Goal: Communication & Community: Answer question/provide support

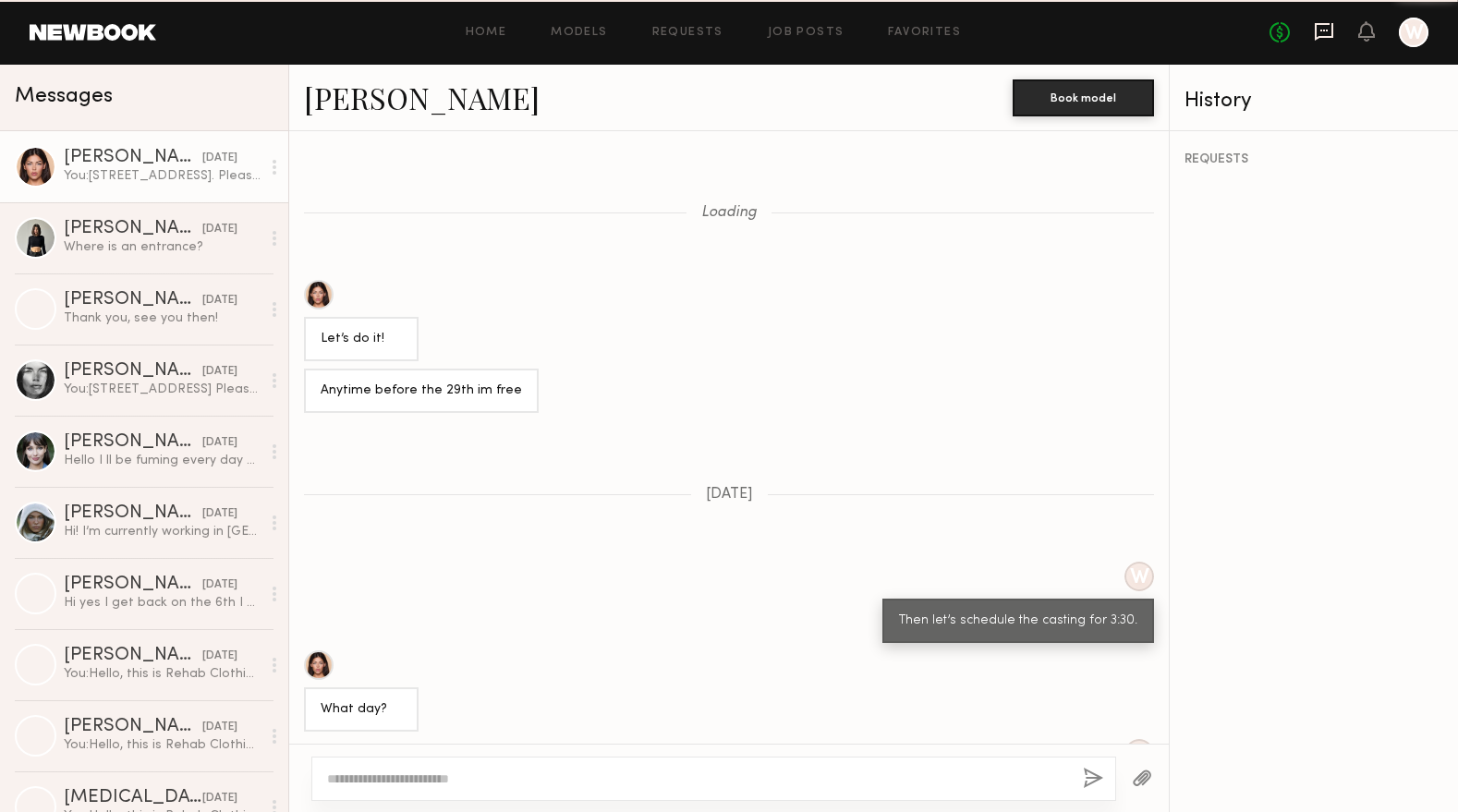
scroll to position [758, 0]
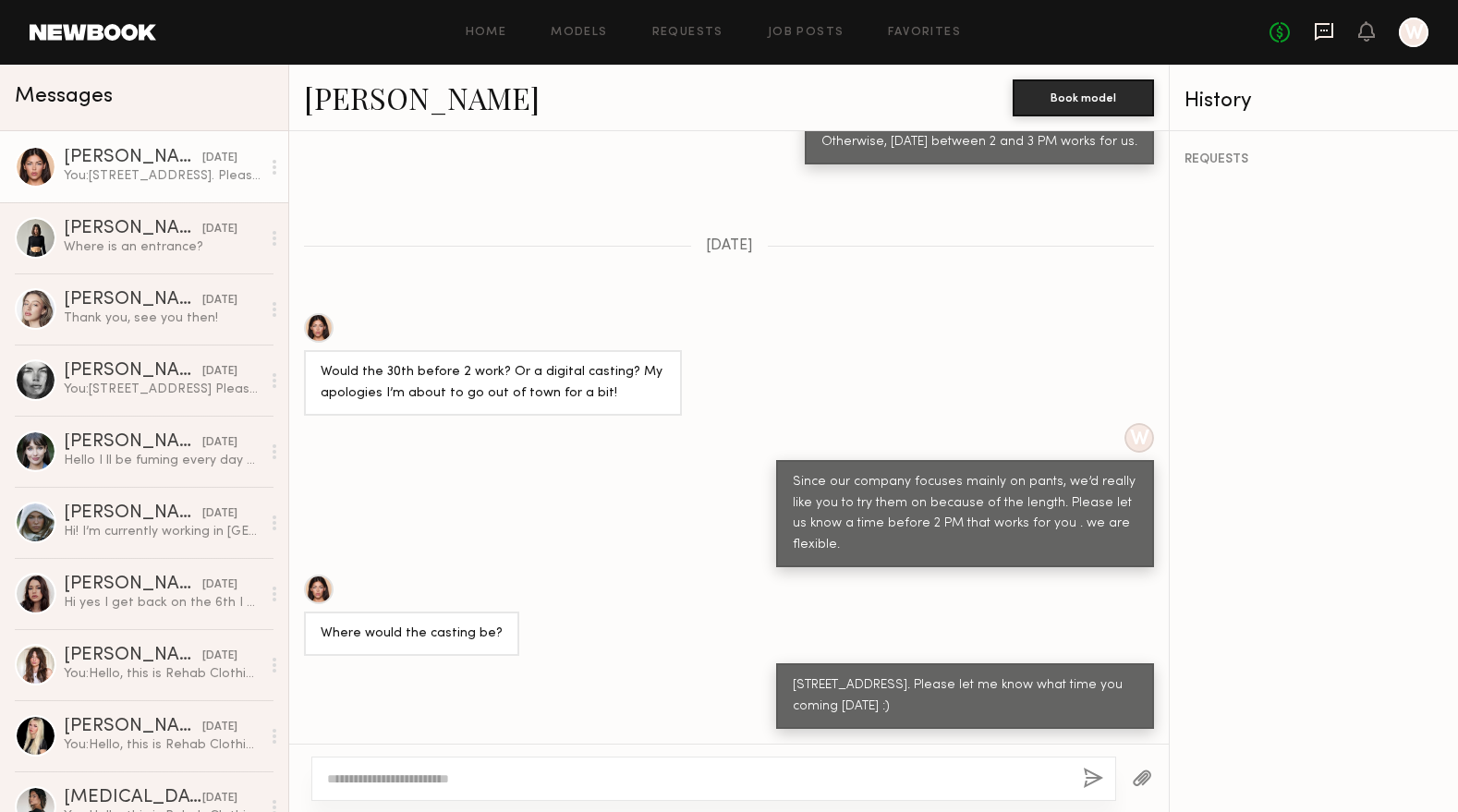
click at [1319, 33] on icon at bounding box center [1324, 31] width 20 height 20
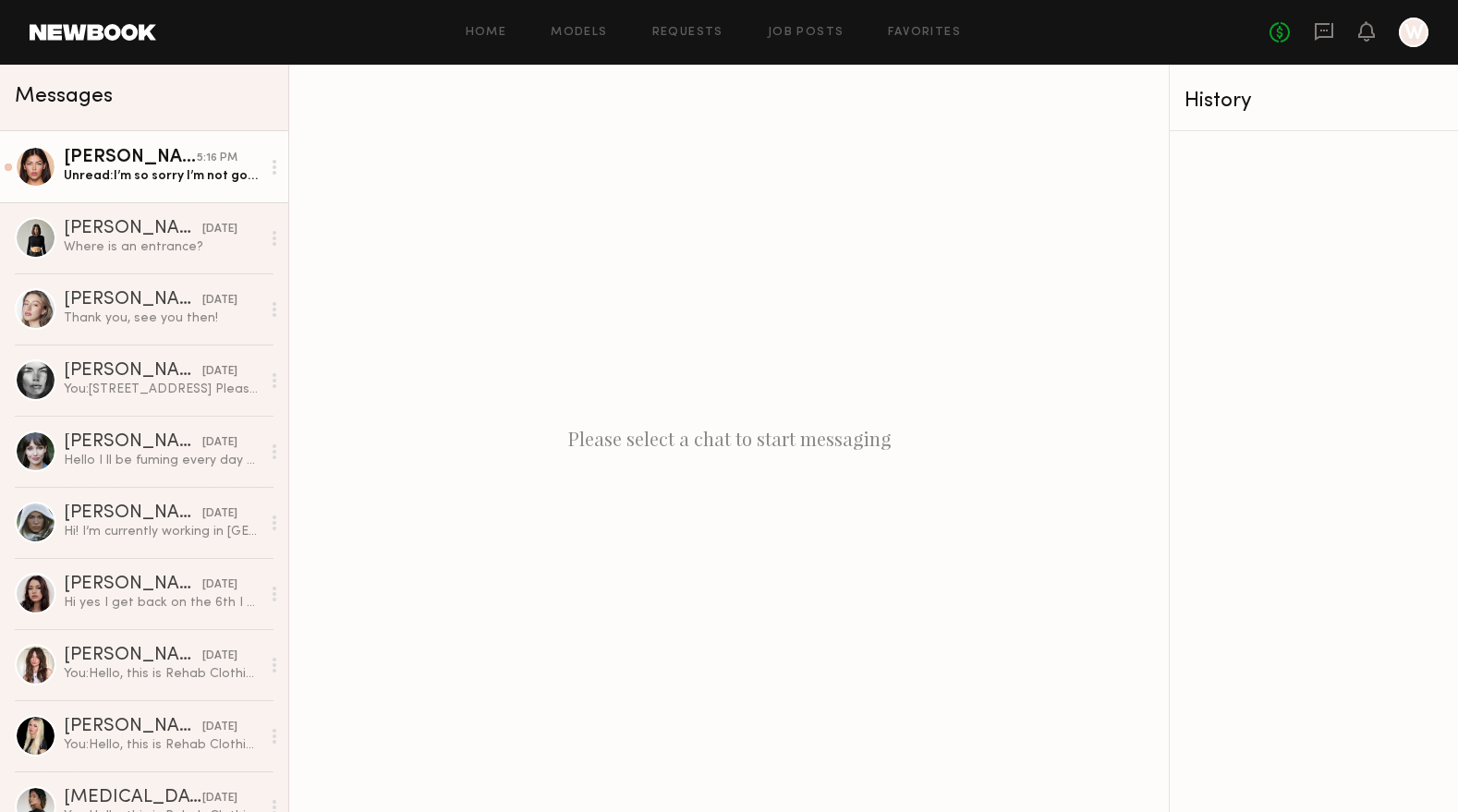
click at [160, 181] on div "Unread: I’m so sorry I’m not going to be able to make it i really apologize! Af…" at bounding box center [162, 177] width 197 height 18
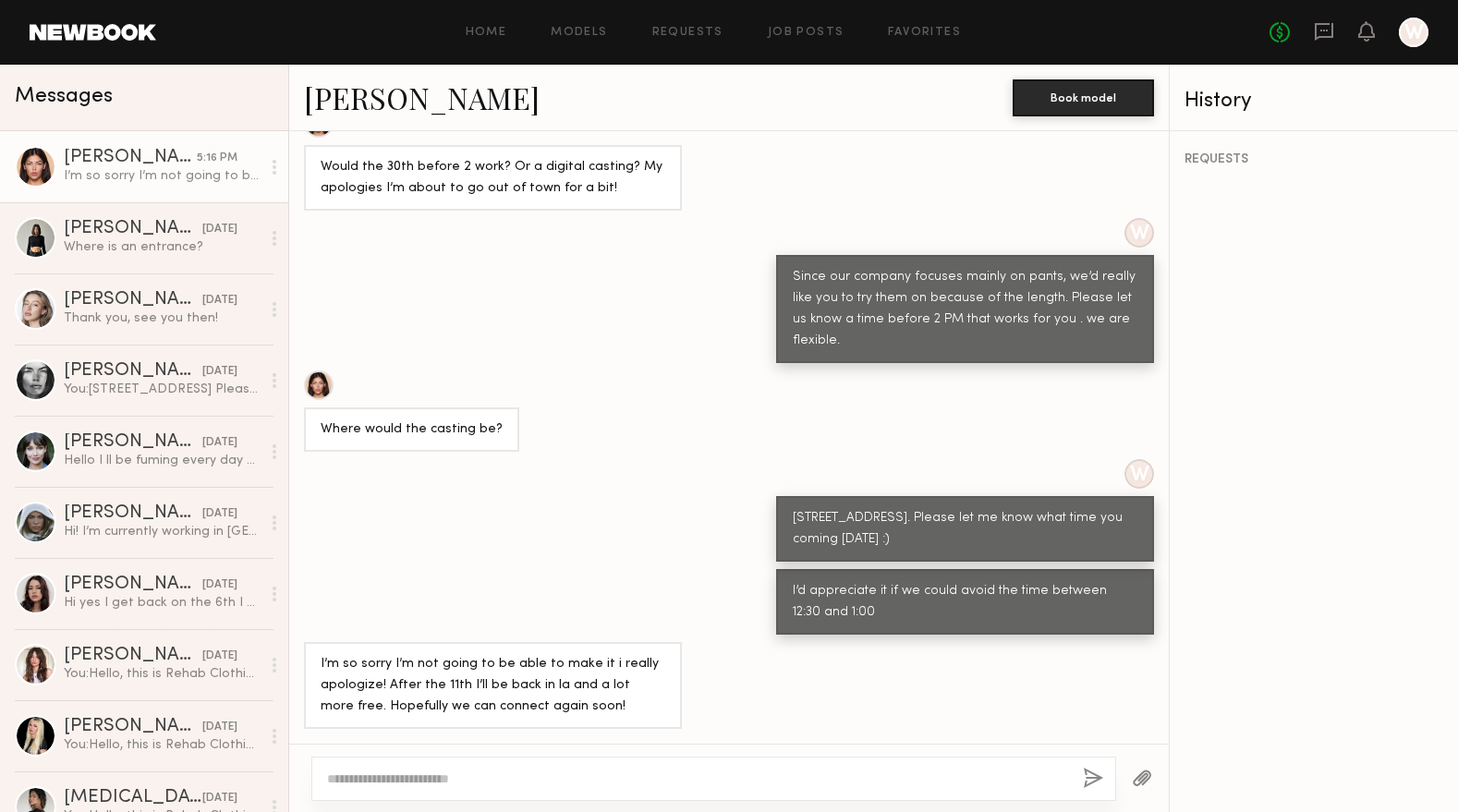
scroll to position [1157, 0]
click at [388, 94] on link "Autumn J." at bounding box center [422, 98] width 236 height 40
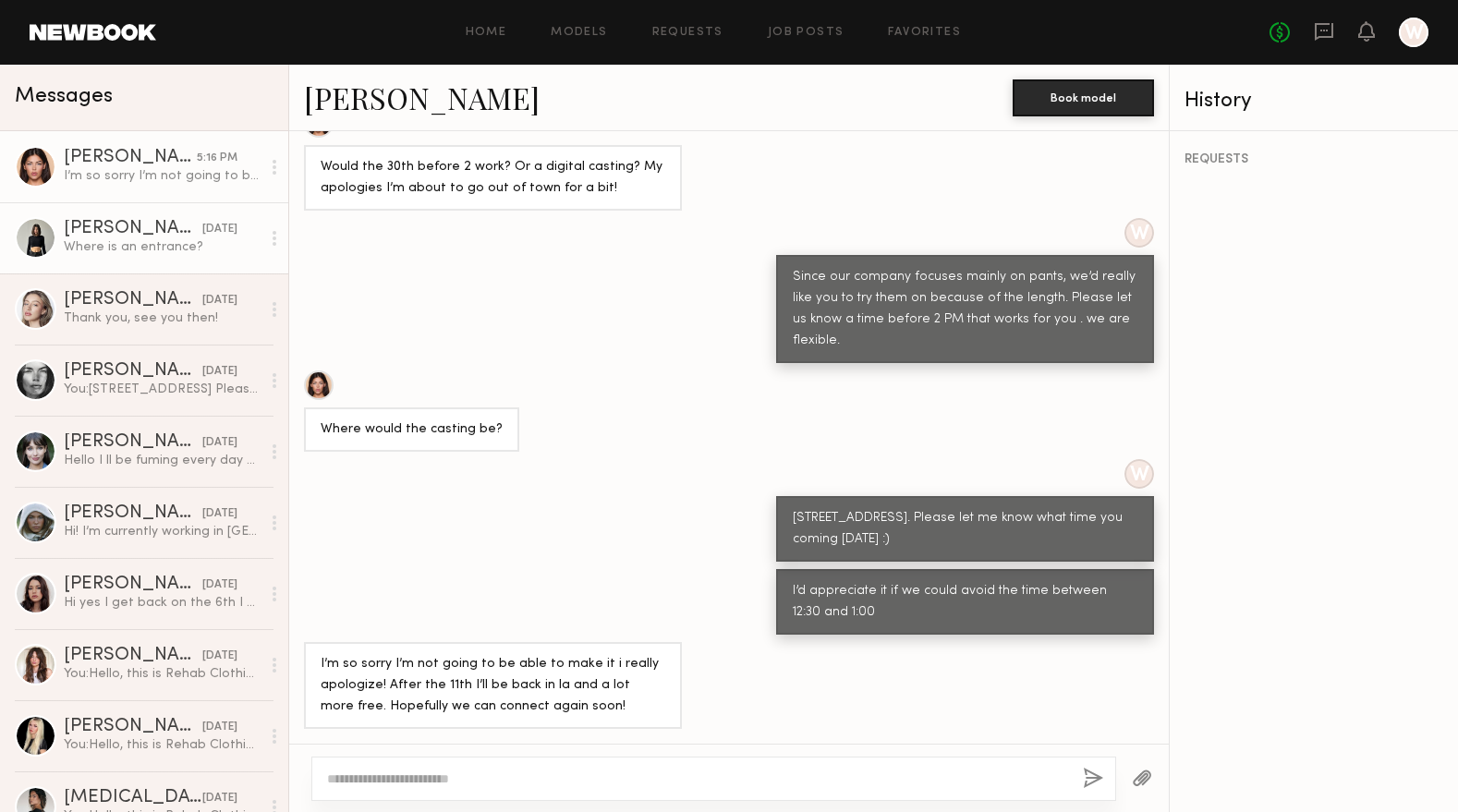
click at [140, 243] on div "Where is an entrance?" at bounding box center [162, 247] width 197 height 18
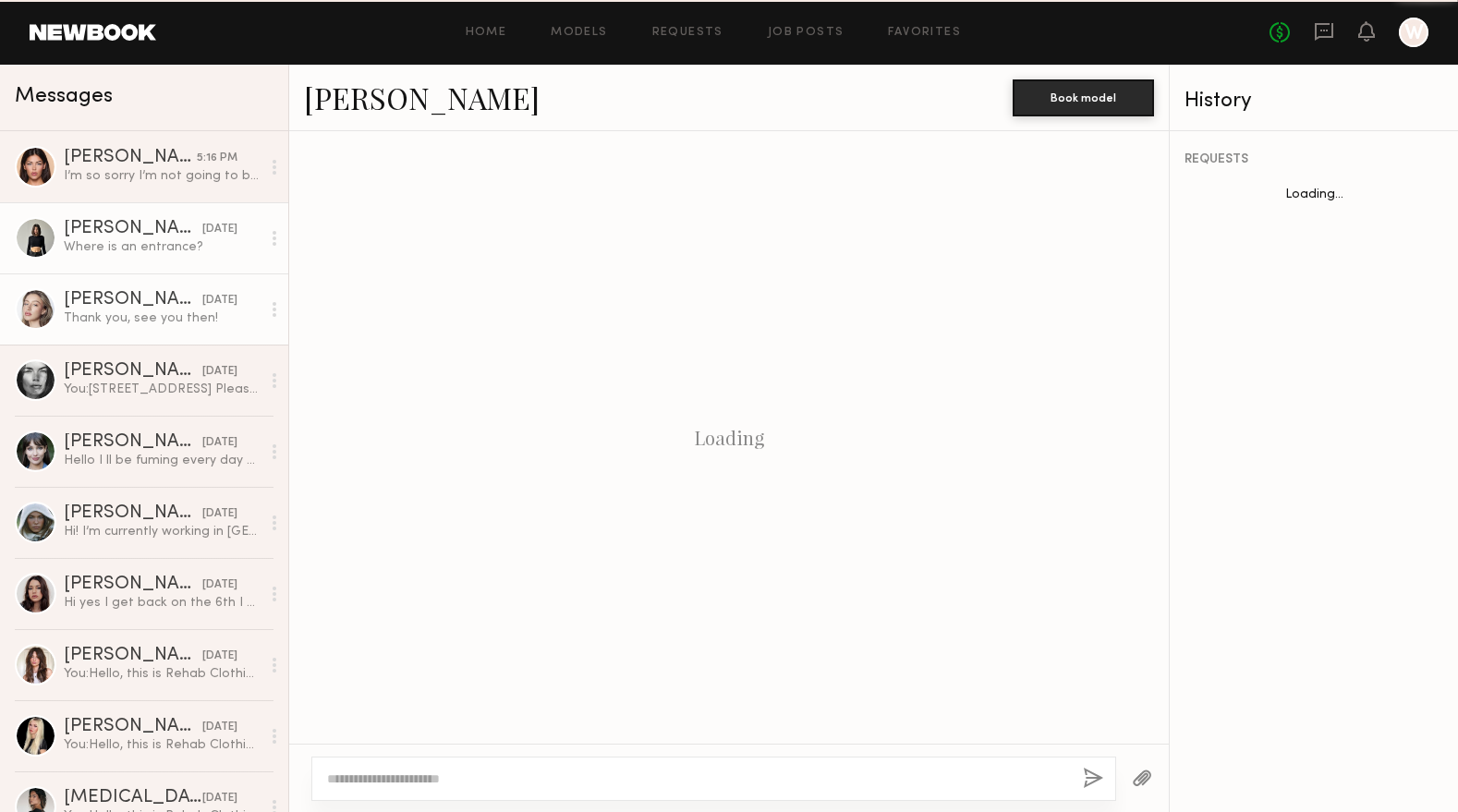
scroll to position [981, 0]
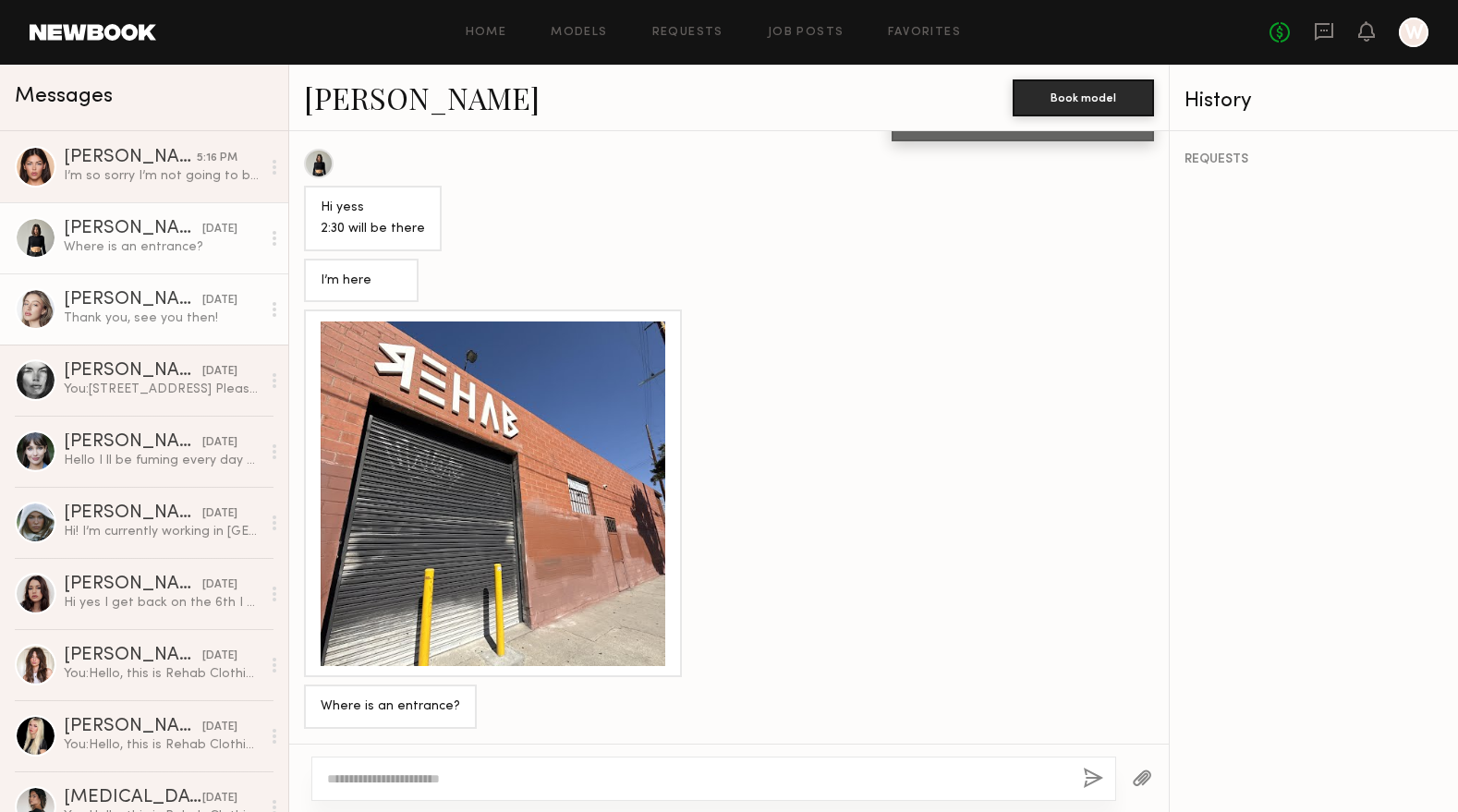
click at [154, 342] on link "Logan R. yesterday Thank you, see you then!" at bounding box center [144, 308] width 288 height 71
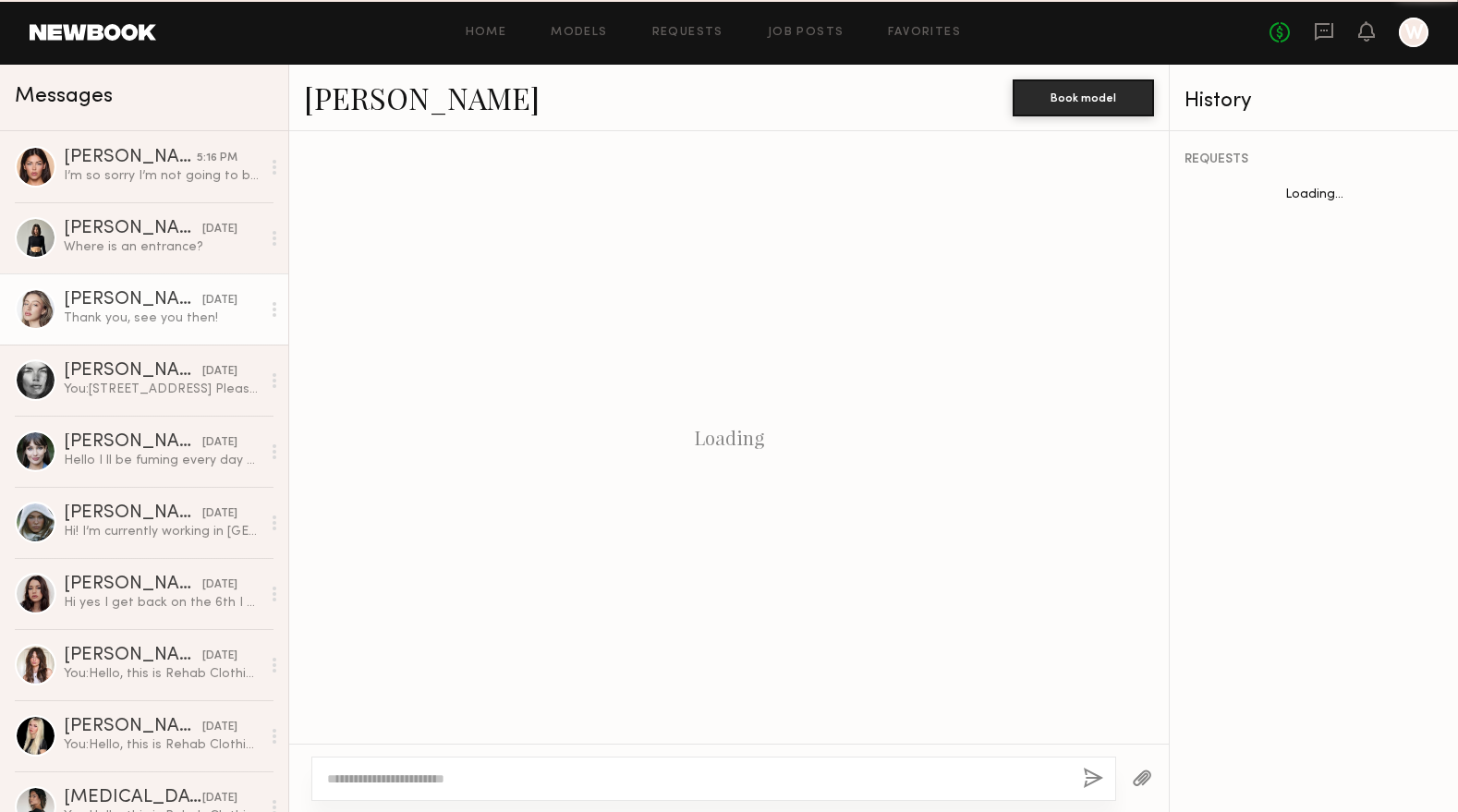
scroll to position [1140, 0]
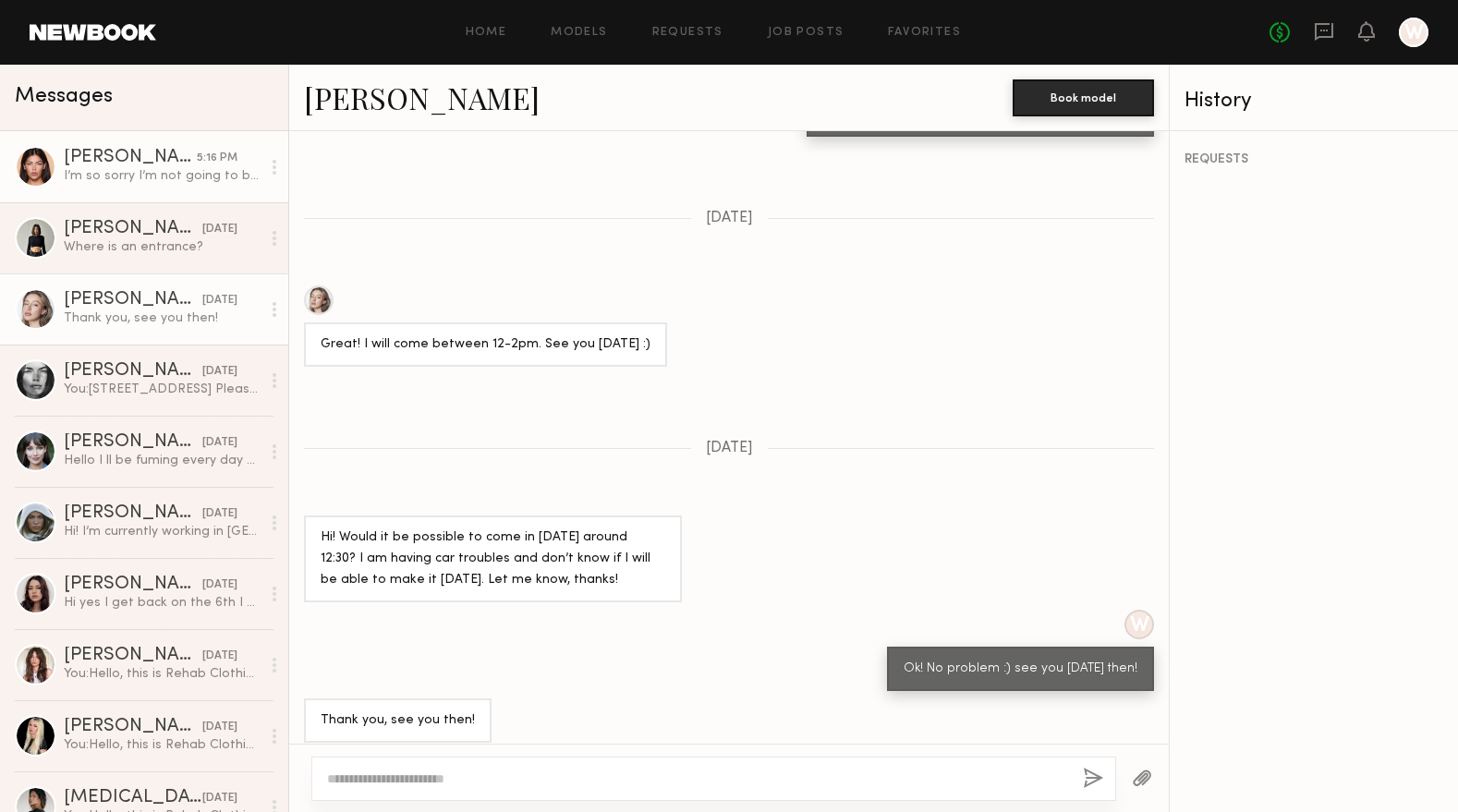
click at [142, 183] on div "I’m so sorry I’m not going to be able to make it i really apologize! After the …" at bounding box center [162, 177] width 197 height 18
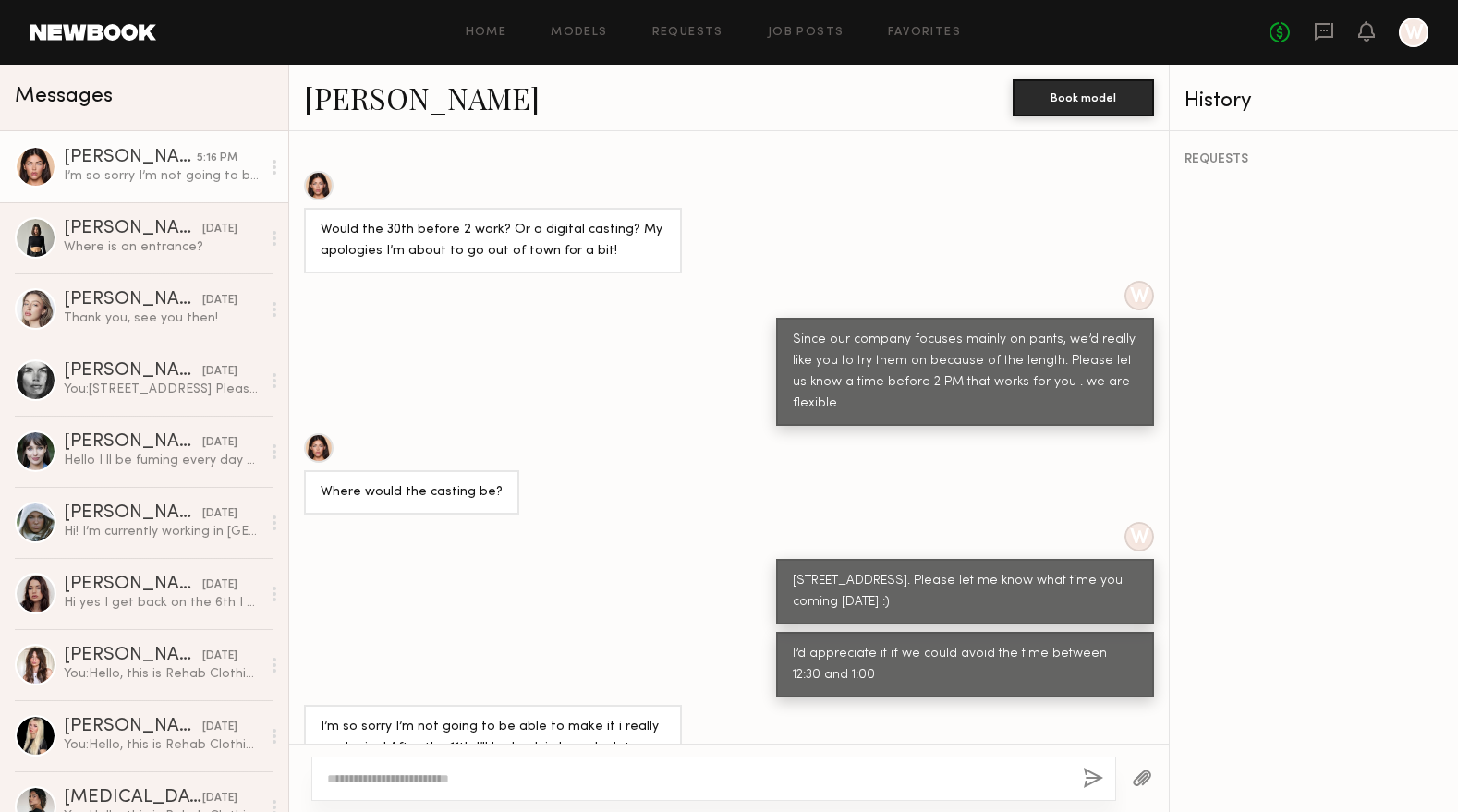
scroll to position [1157, 0]
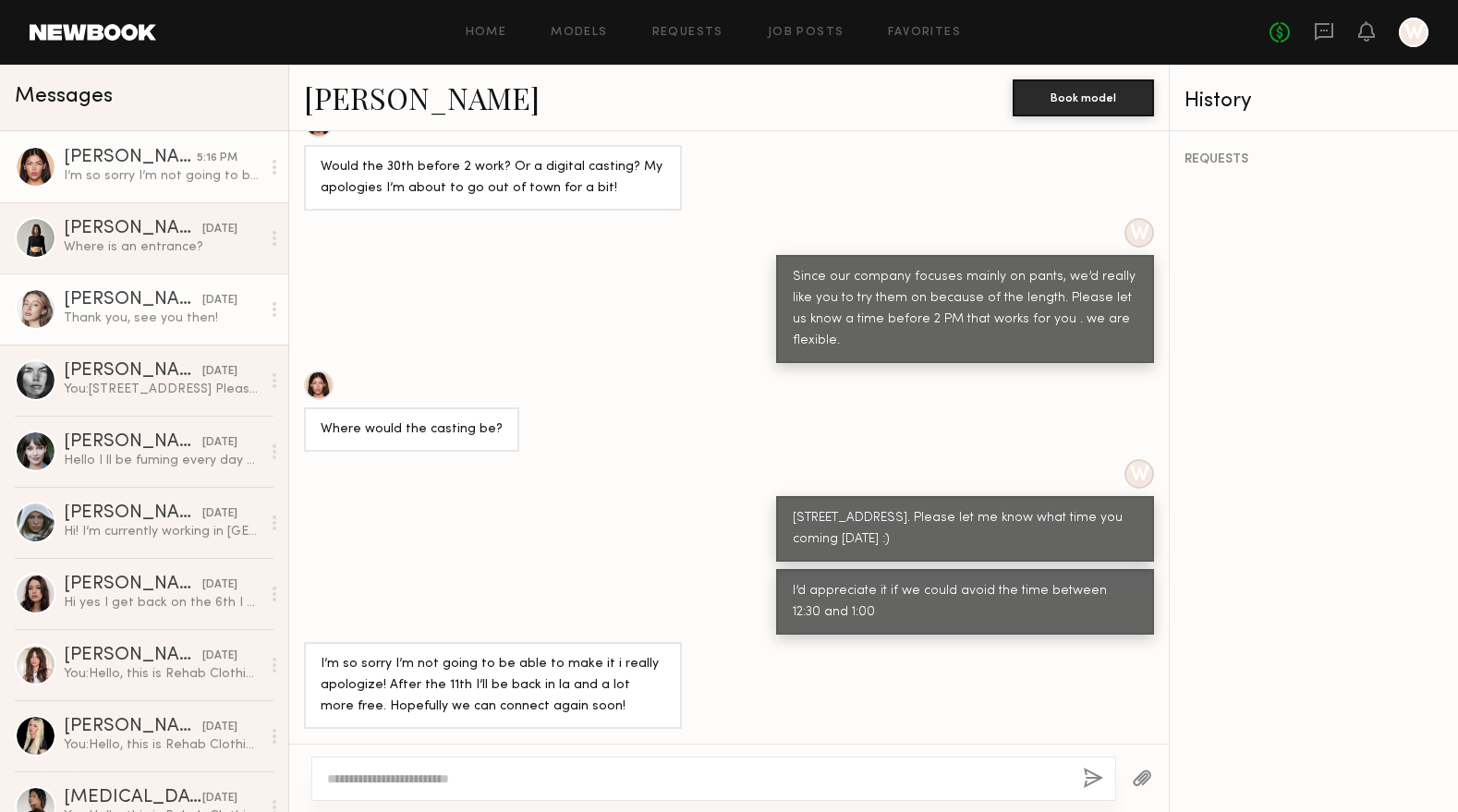
click at [176, 325] on div "Thank you, see you then!" at bounding box center [162, 318] width 197 height 18
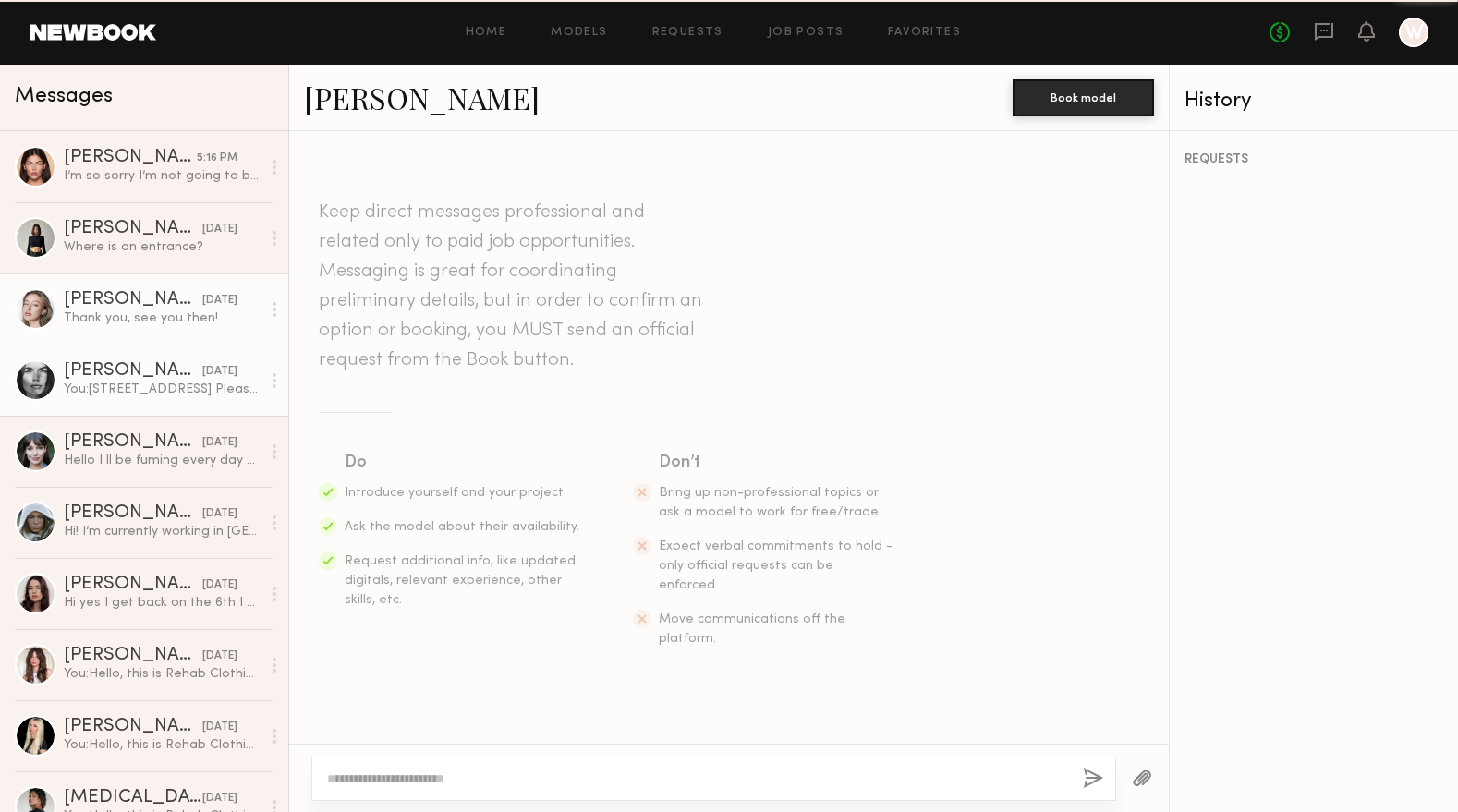
scroll to position [1140, 0]
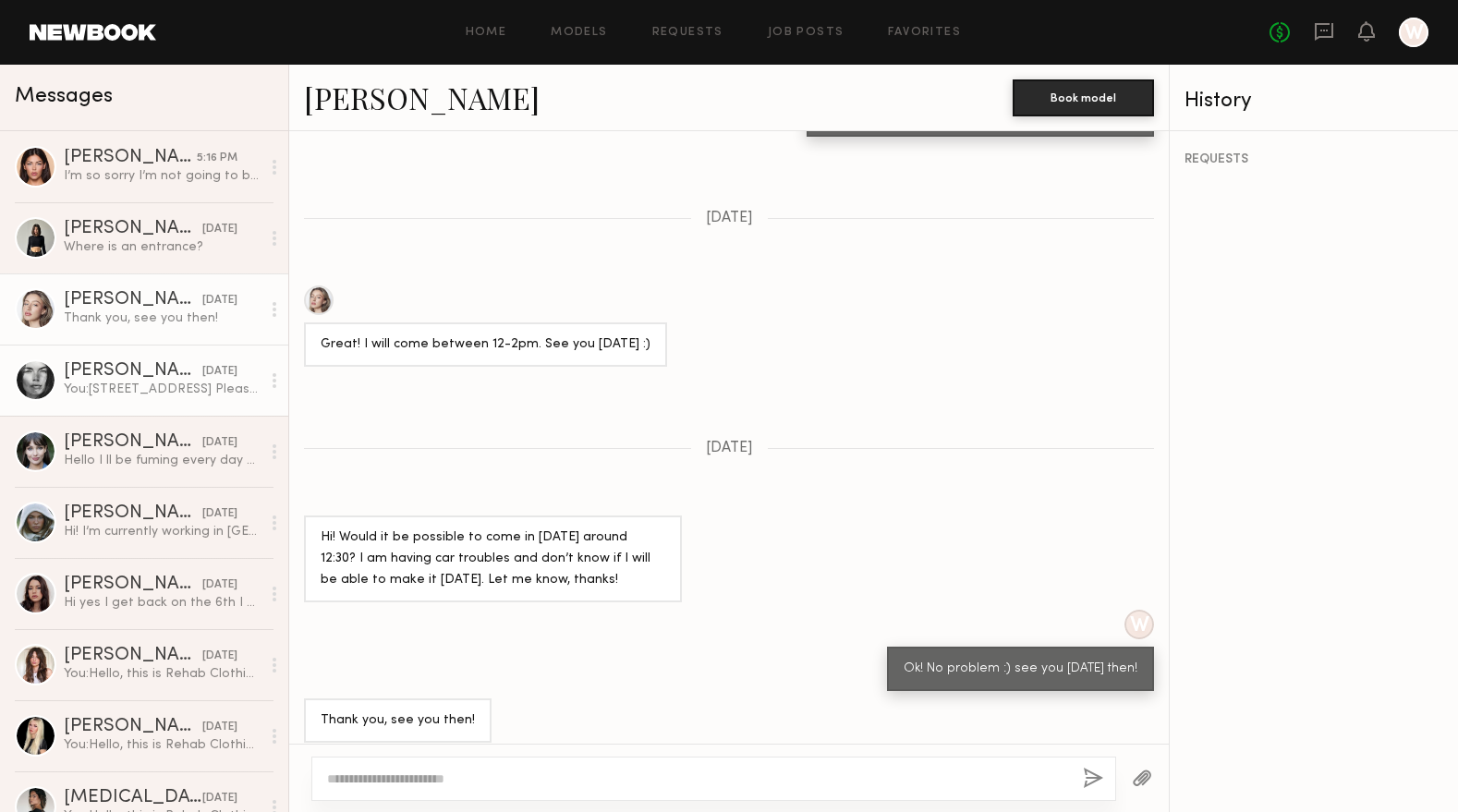
click at [152, 398] on div "You: 939 stanford ave, Los angeles, CA 90021 Please let me know a convenient ti…" at bounding box center [162, 389] width 197 height 18
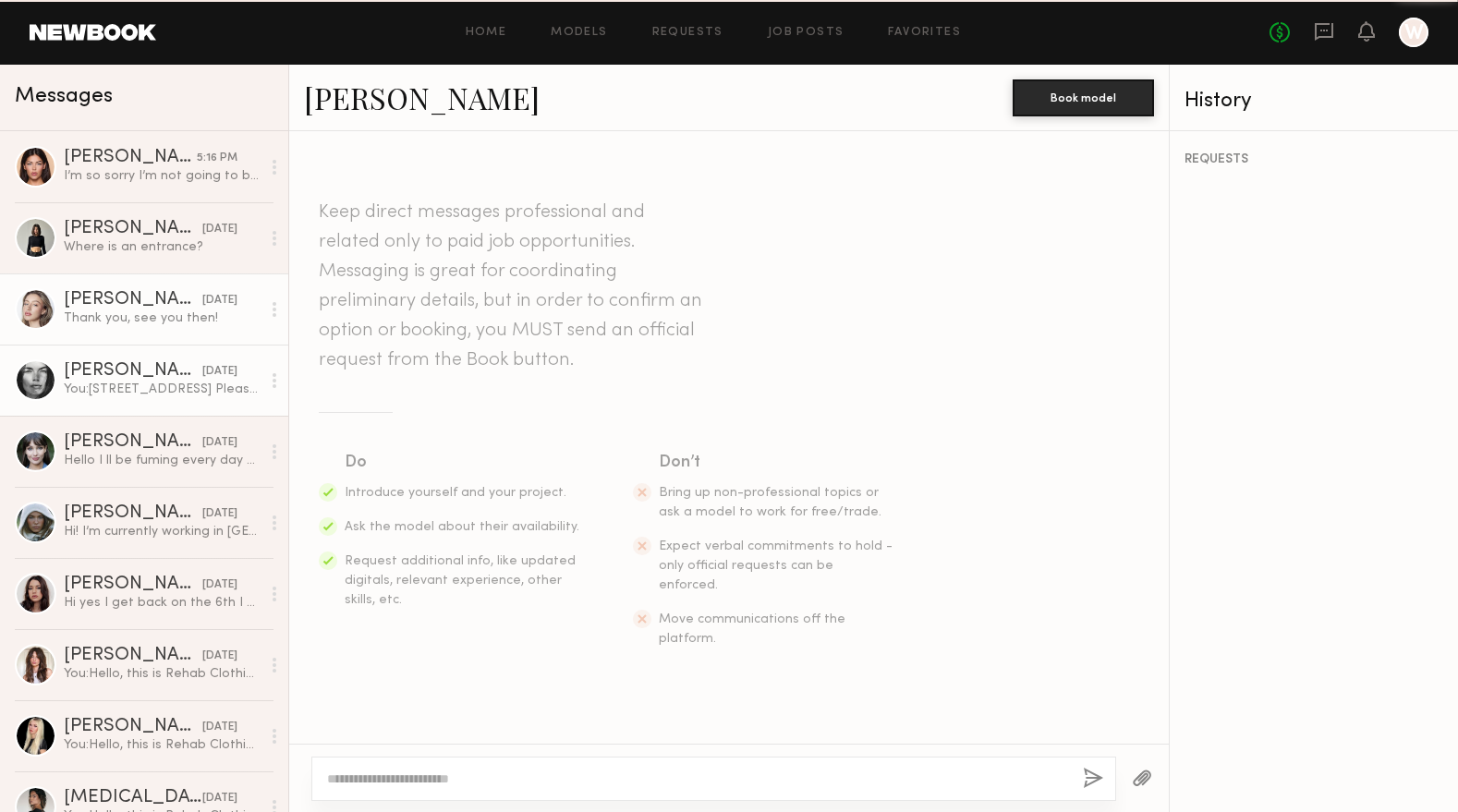
scroll to position [874, 0]
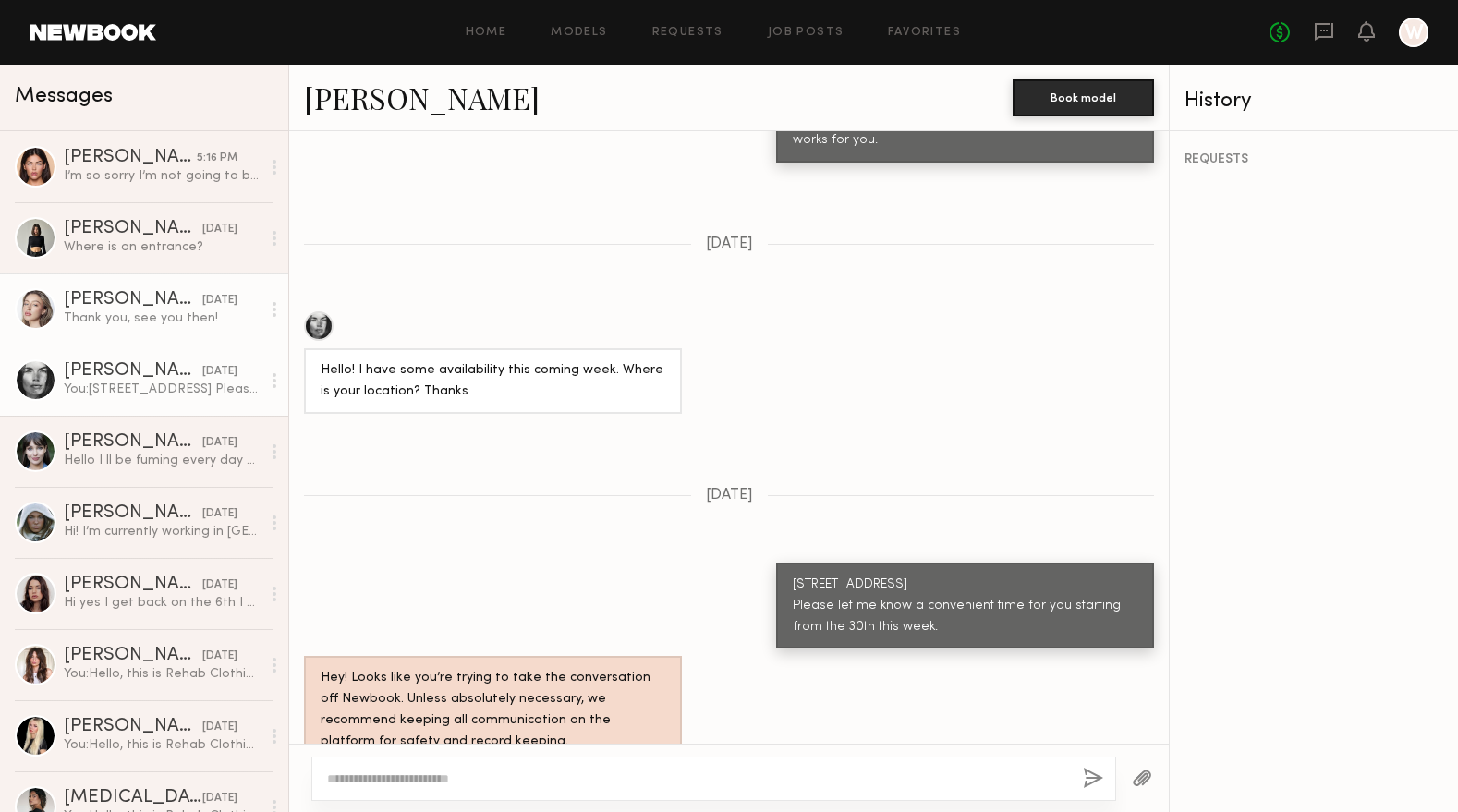
click at [120, 320] on div "Thank you, see you then!" at bounding box center [162, 318] width 197 height 18
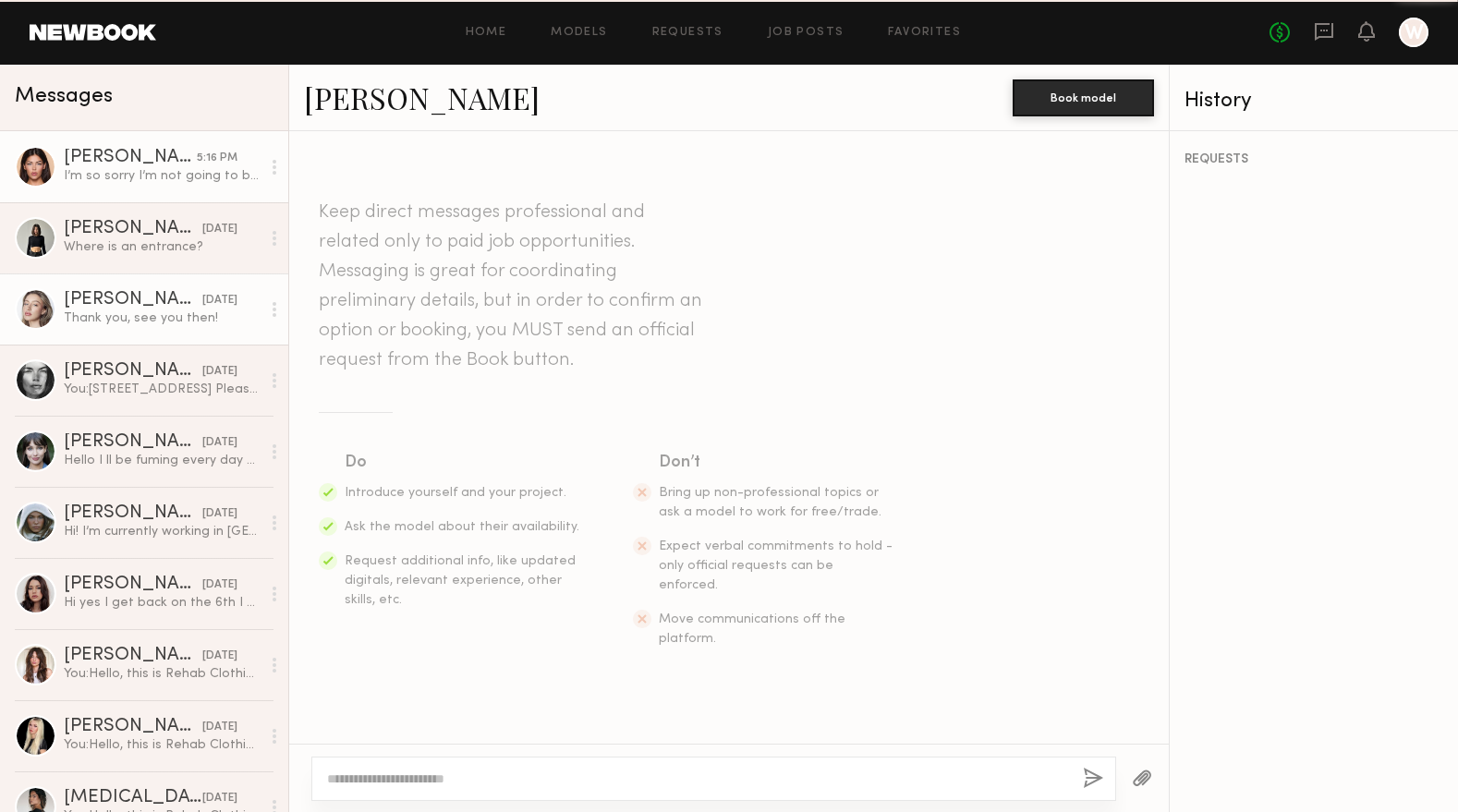
scroll to position [1140, 0]
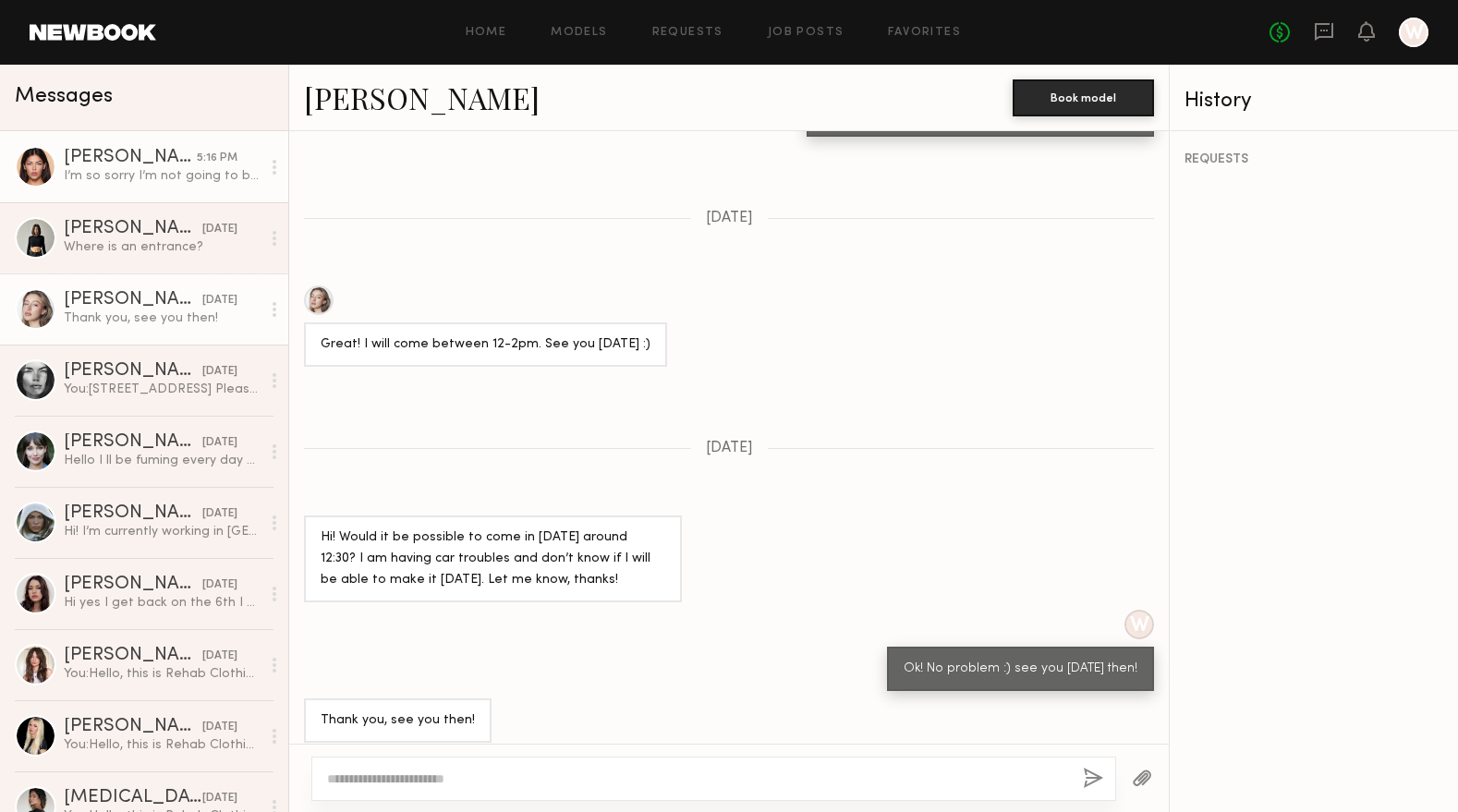
click at [128, 164] on div "Autumn J." at bounding box center [130, 158] width 133 height 19
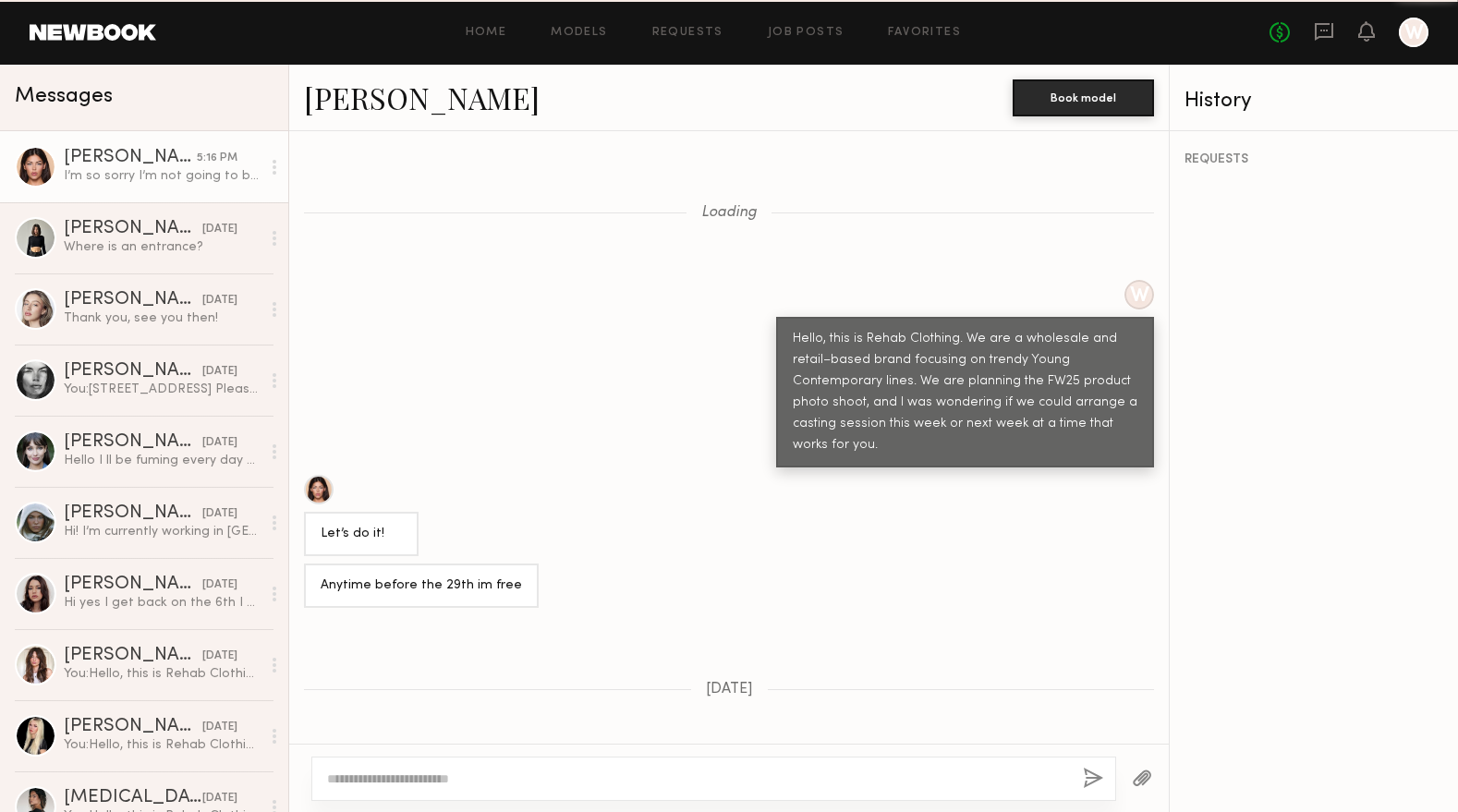
scroll to position [1157, 0]
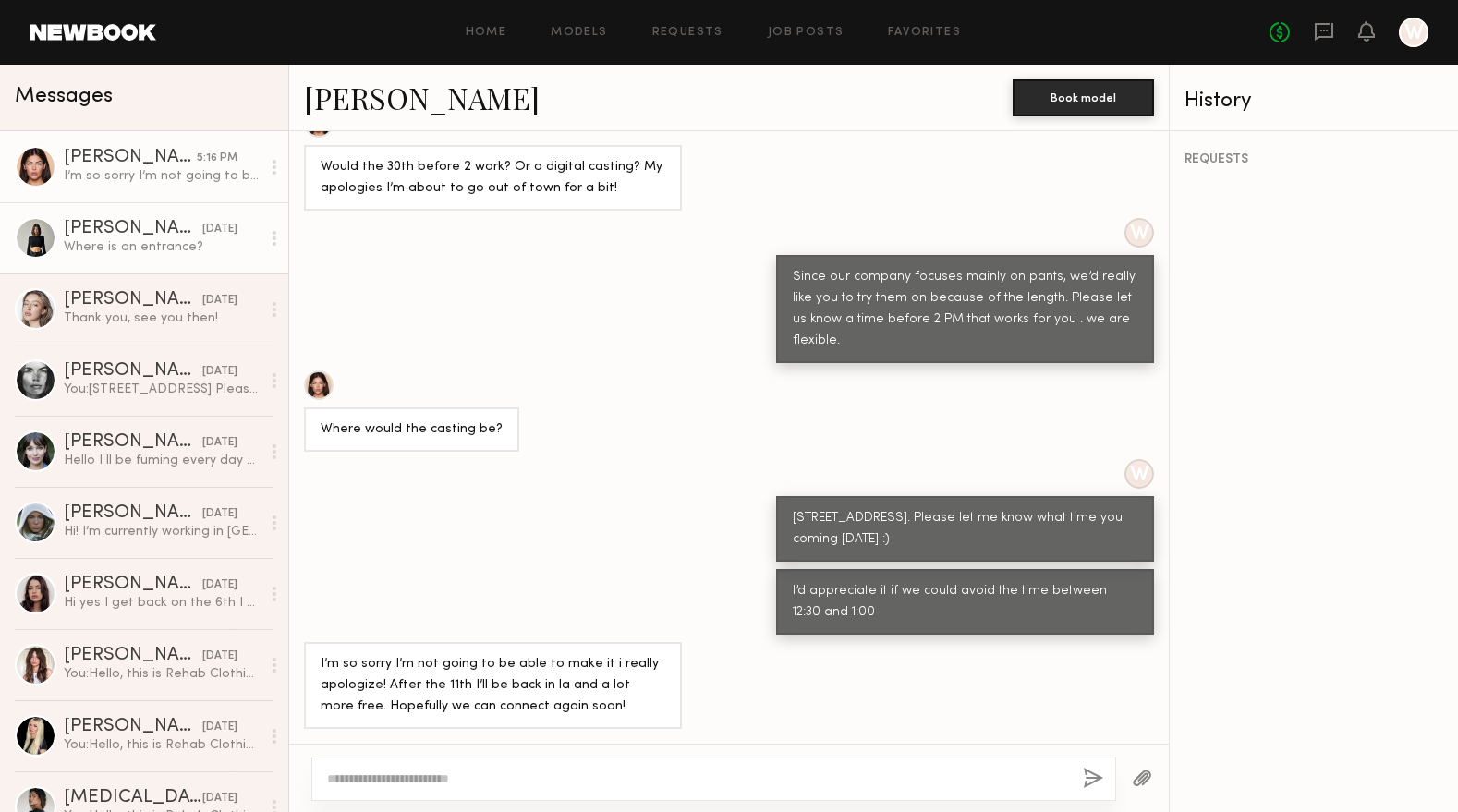
click at [129, 241] on div "Where is an entrance?" at bounding box center [162, 247] width 197 height 18
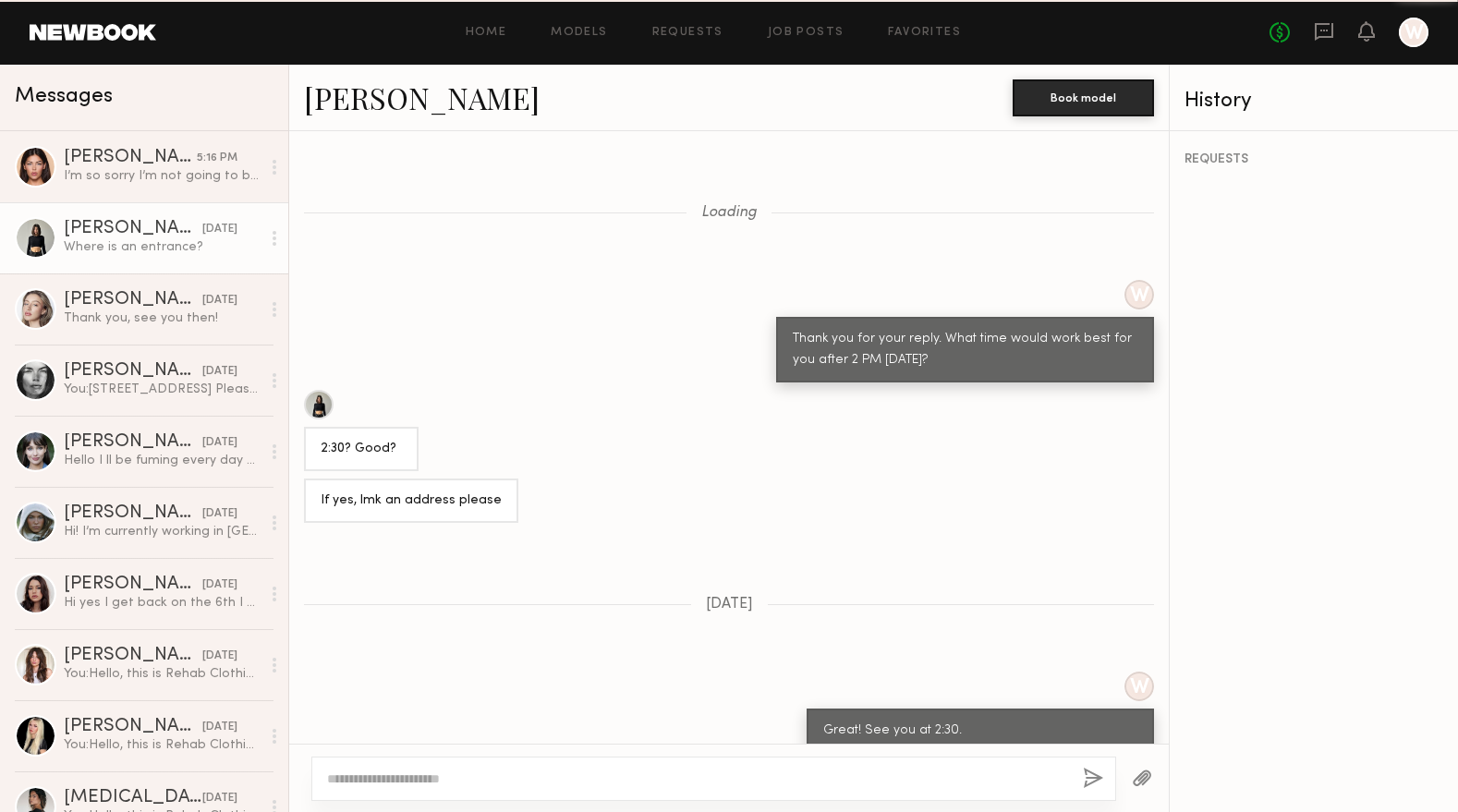
scroll to position [981, 0]
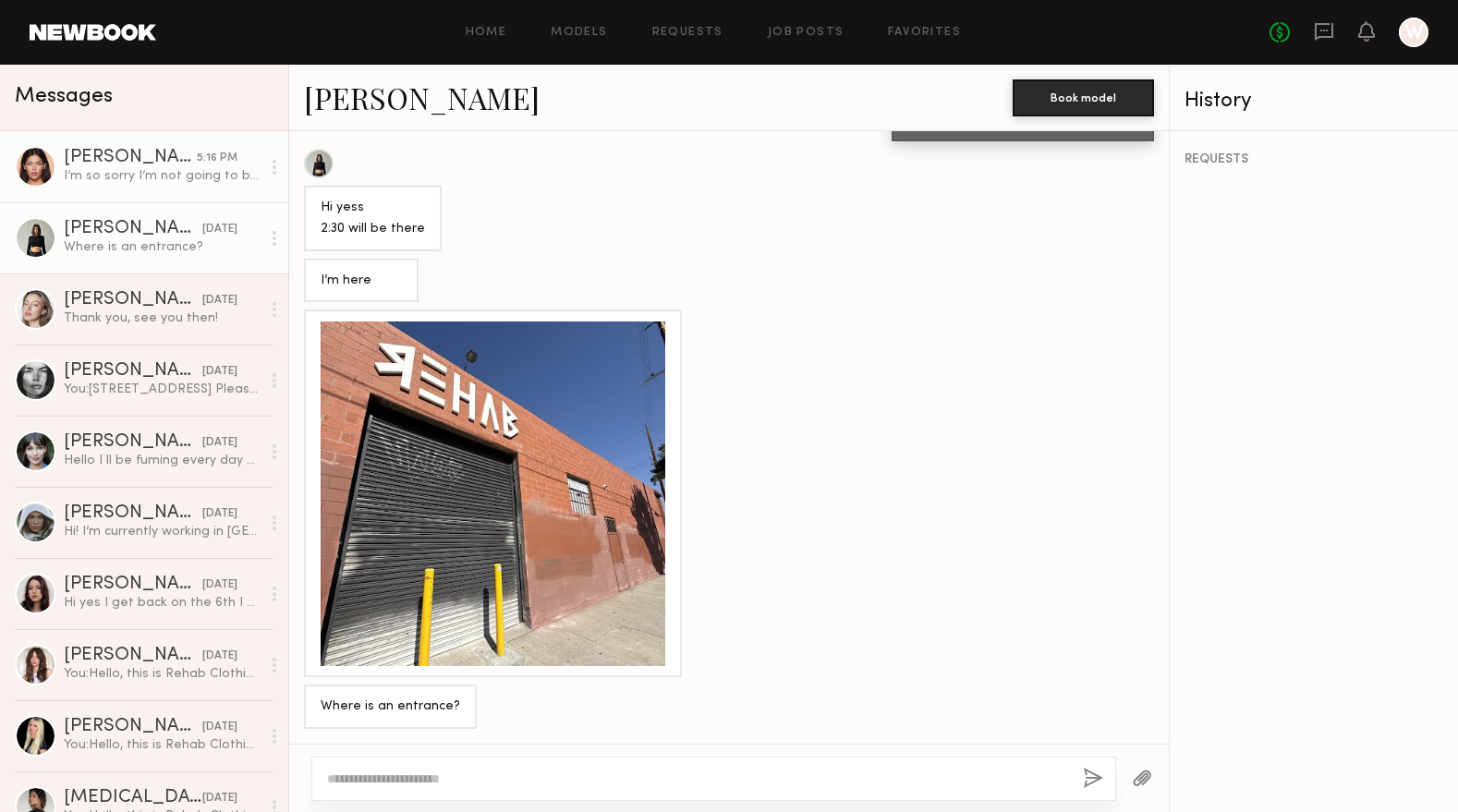
click at [131, 183] on div "I’m so sorry I’m not going to be able to make it i really apologize! After the …" at bounding box center [162, 177] width 197 height 18
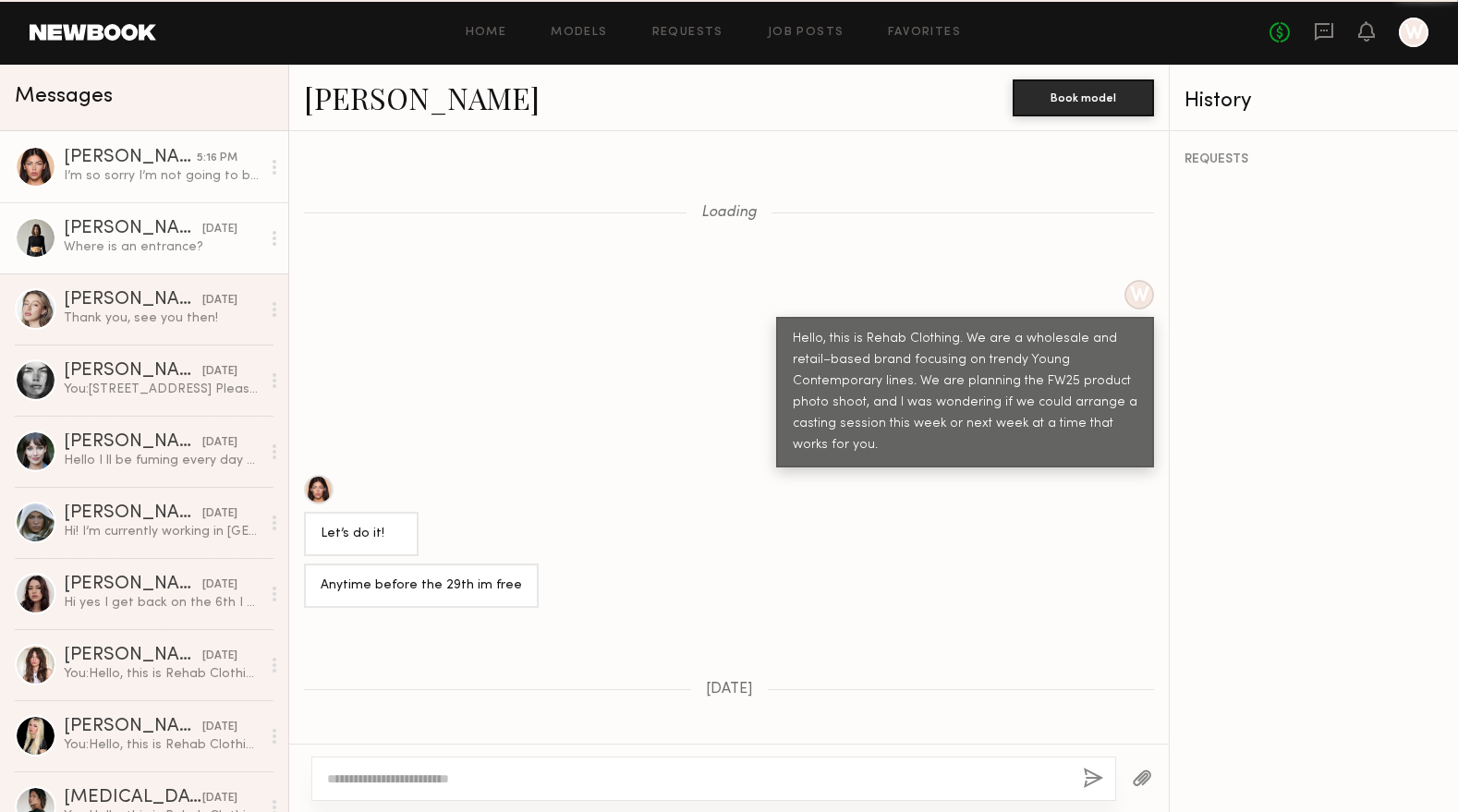
scroll to position [1157, 0]
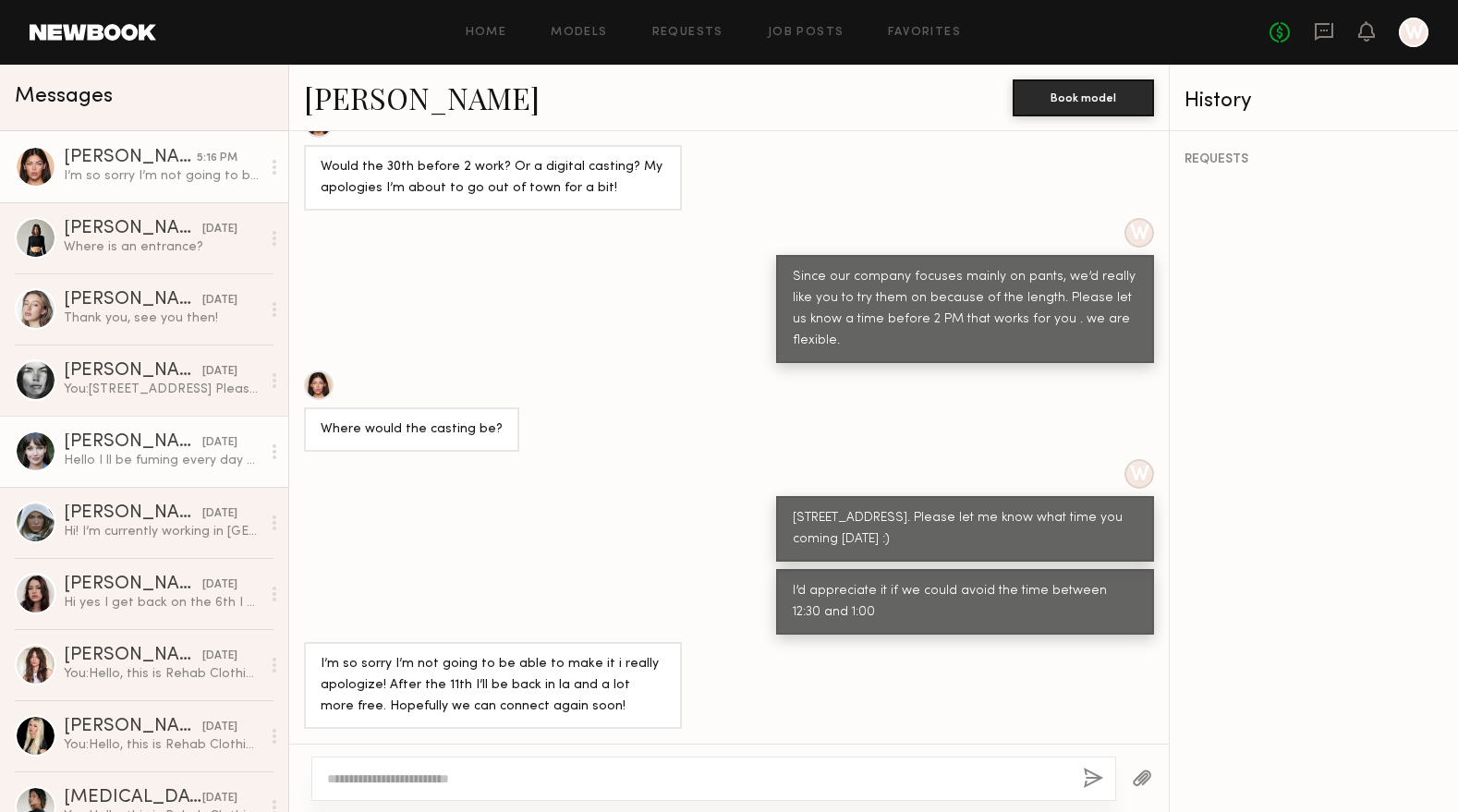
click at [147, 418] on link "Natalia K. 09/27/2025 Hello I ll be fuming every day Will let you know if there…" at bounding box center [144, 451] width 288 height 71
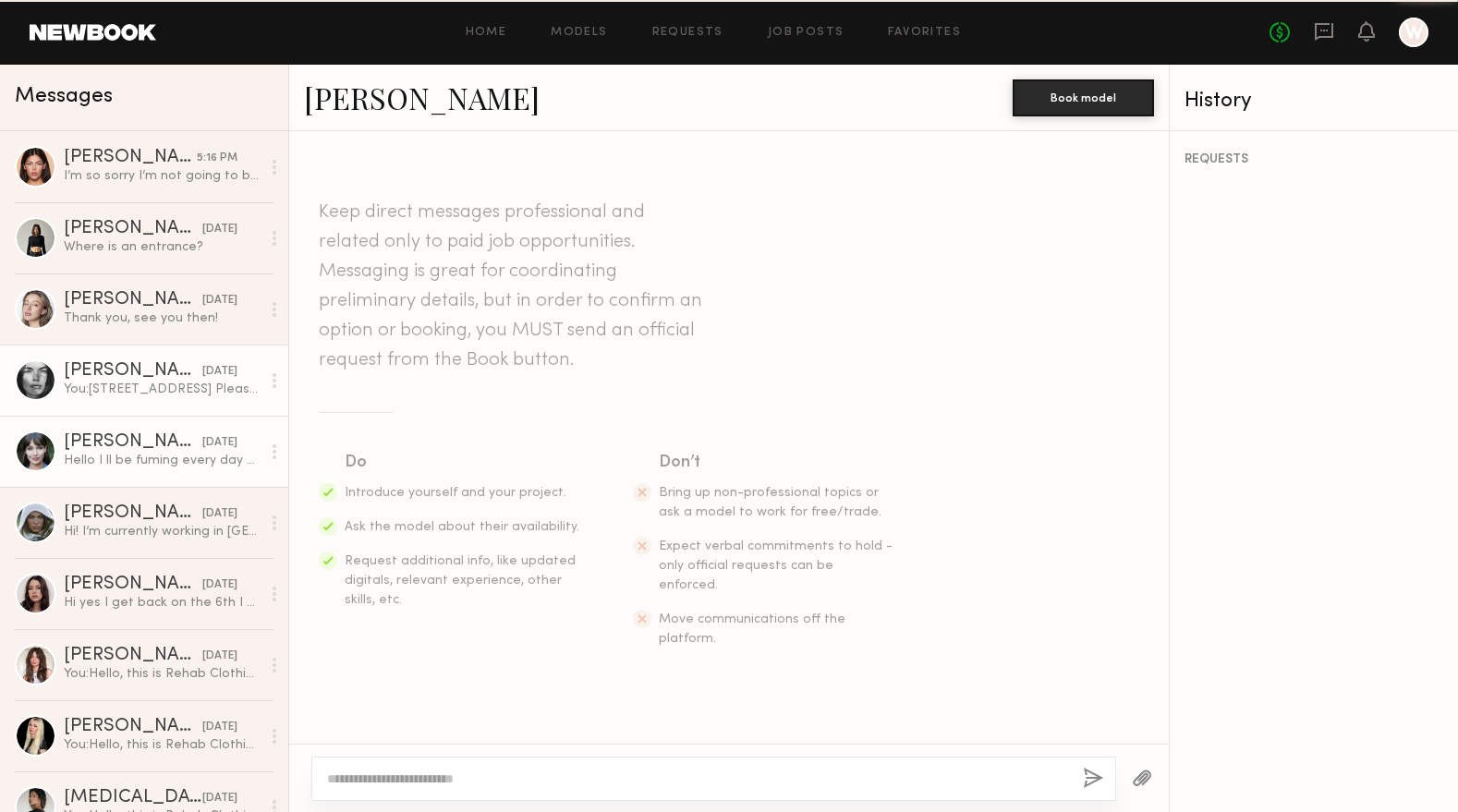
scroll to position [890, 0]
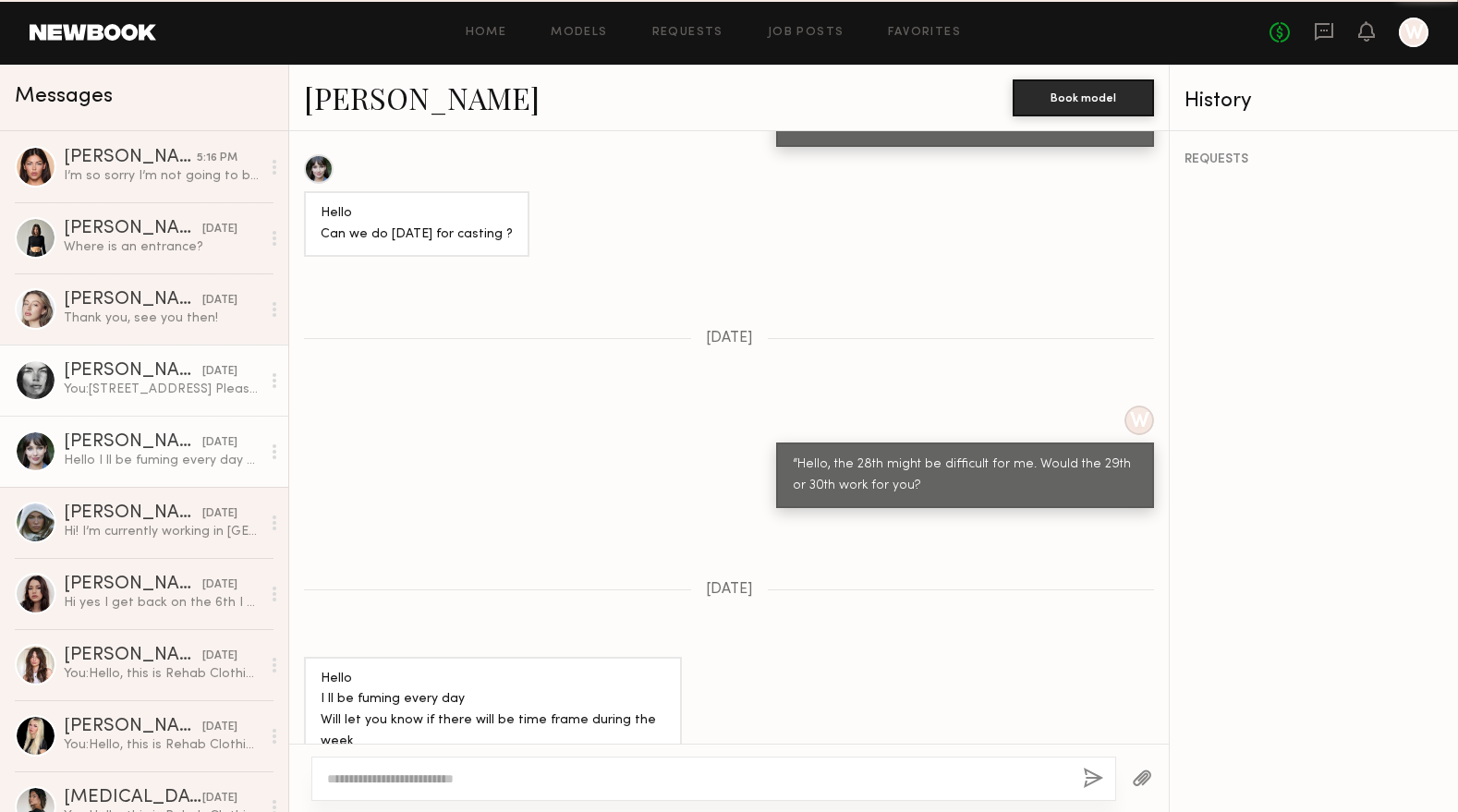
click at [143, 375] on div "Aarika W." at bounding box center [133, 371] width 139 height 19
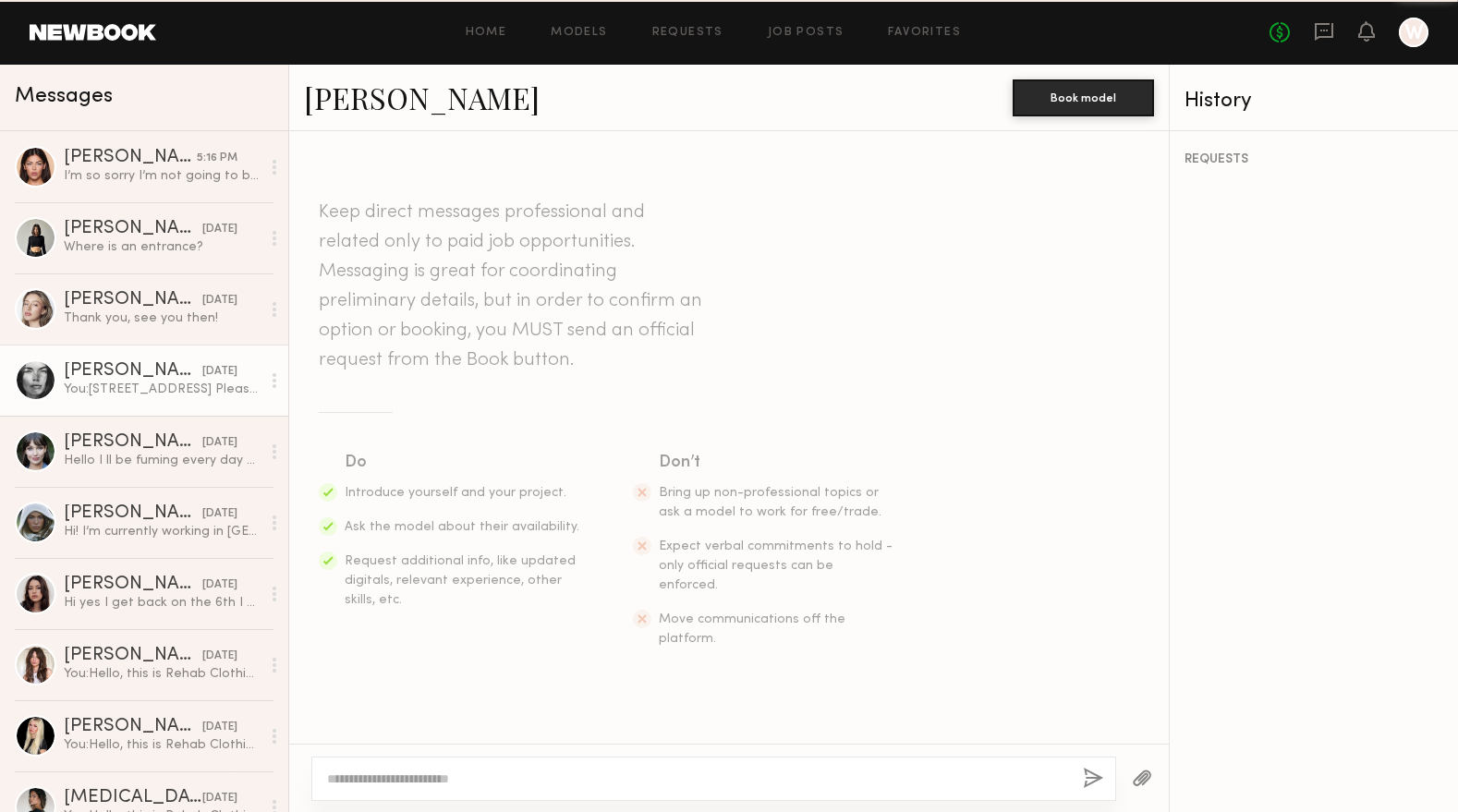
scroll to position [874, 0]
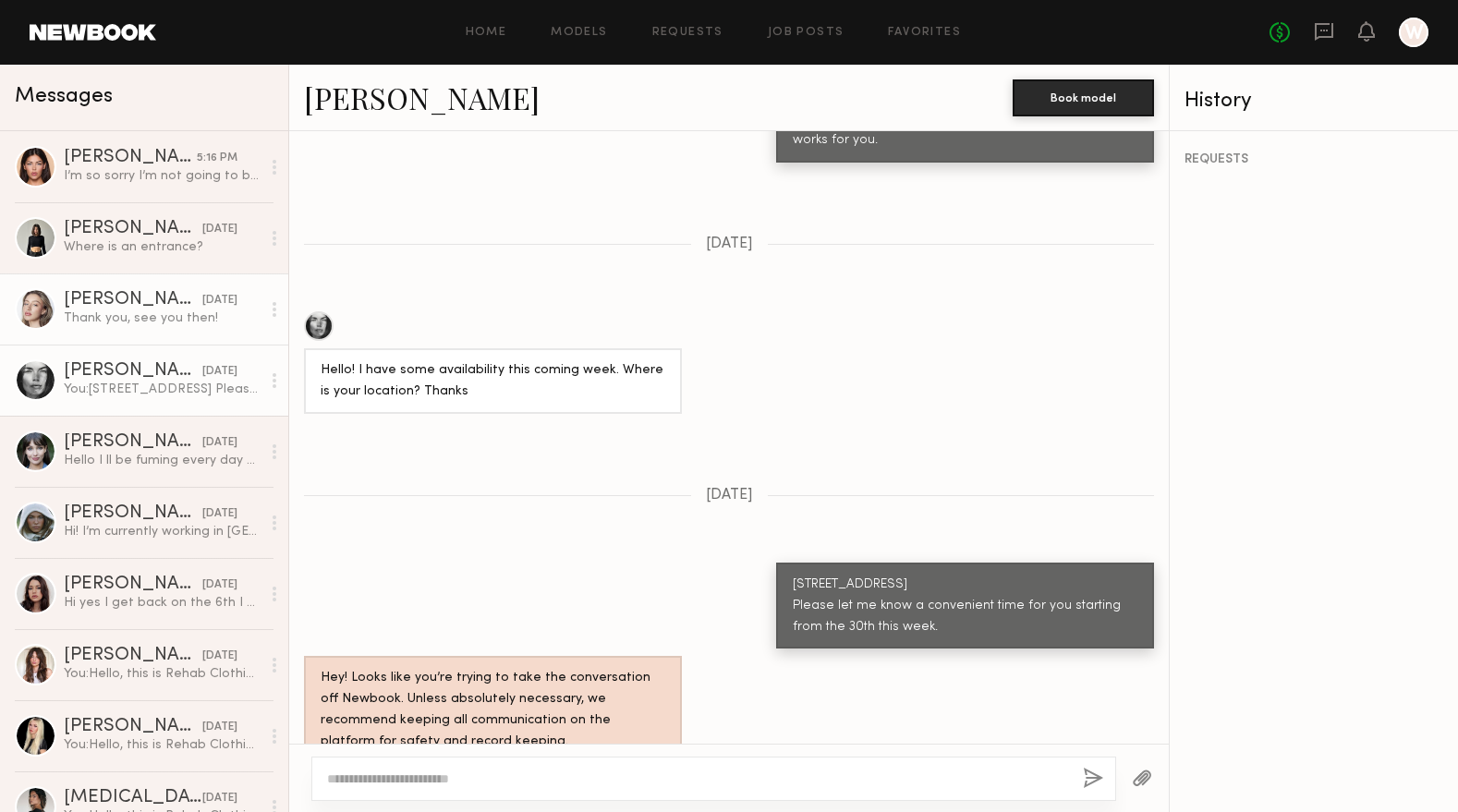
click at [145, 305] on div "Logan R." at bounding box center [133, 300] width 139 height 19
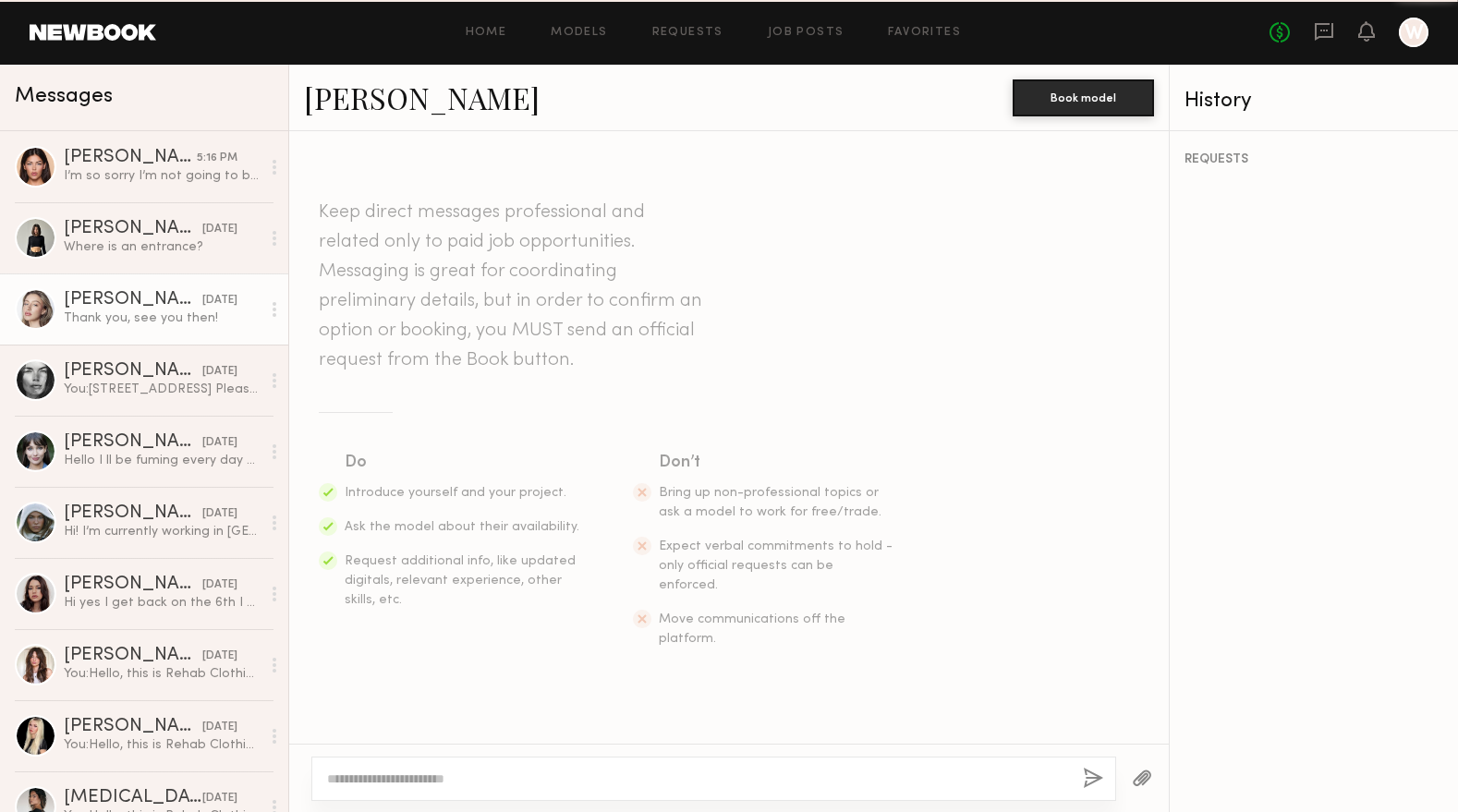
scroll to position [1140, 0]
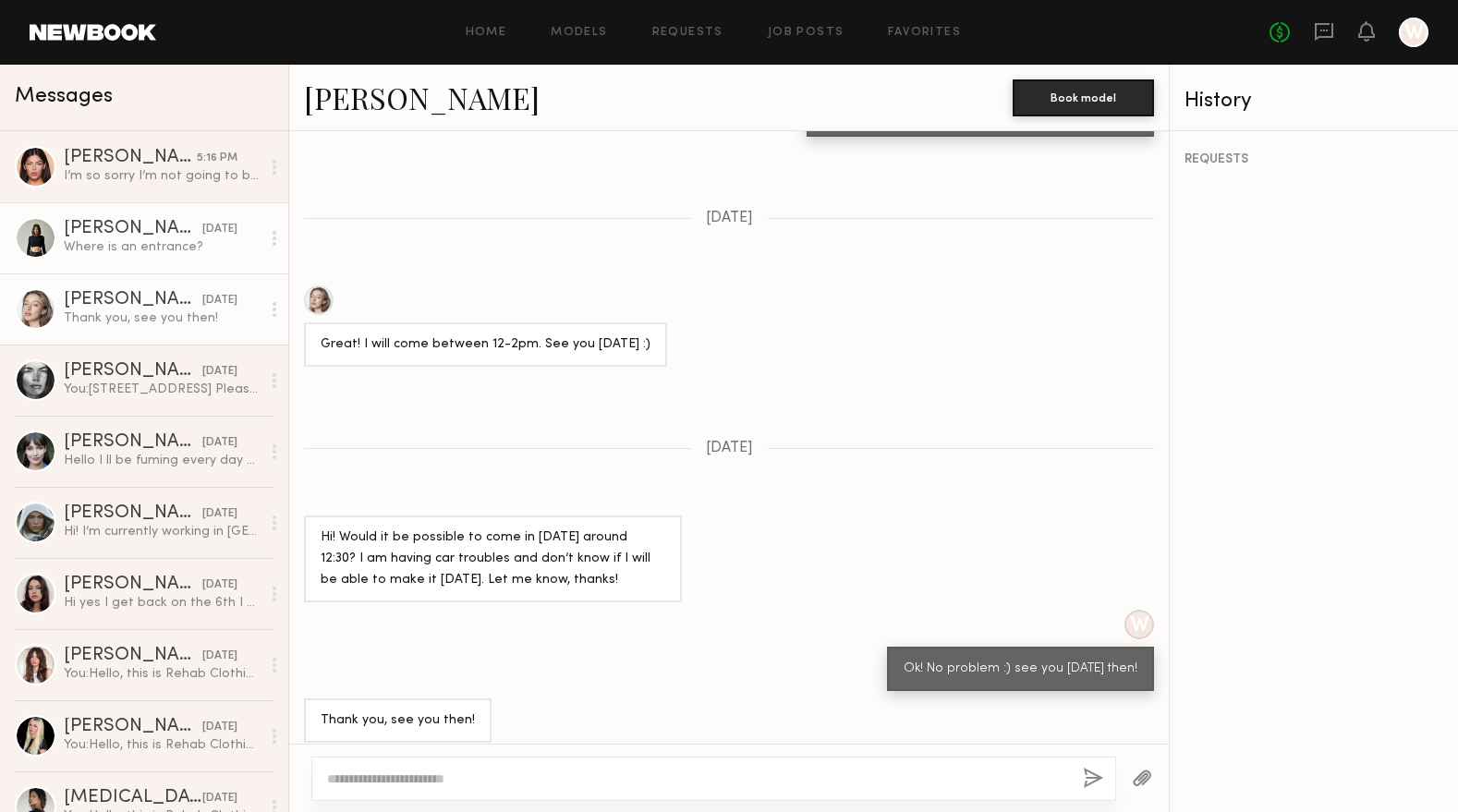
click at [134, 255] on div "Where is an entrance?" at bounding box center [162, 247] width 197 height 18
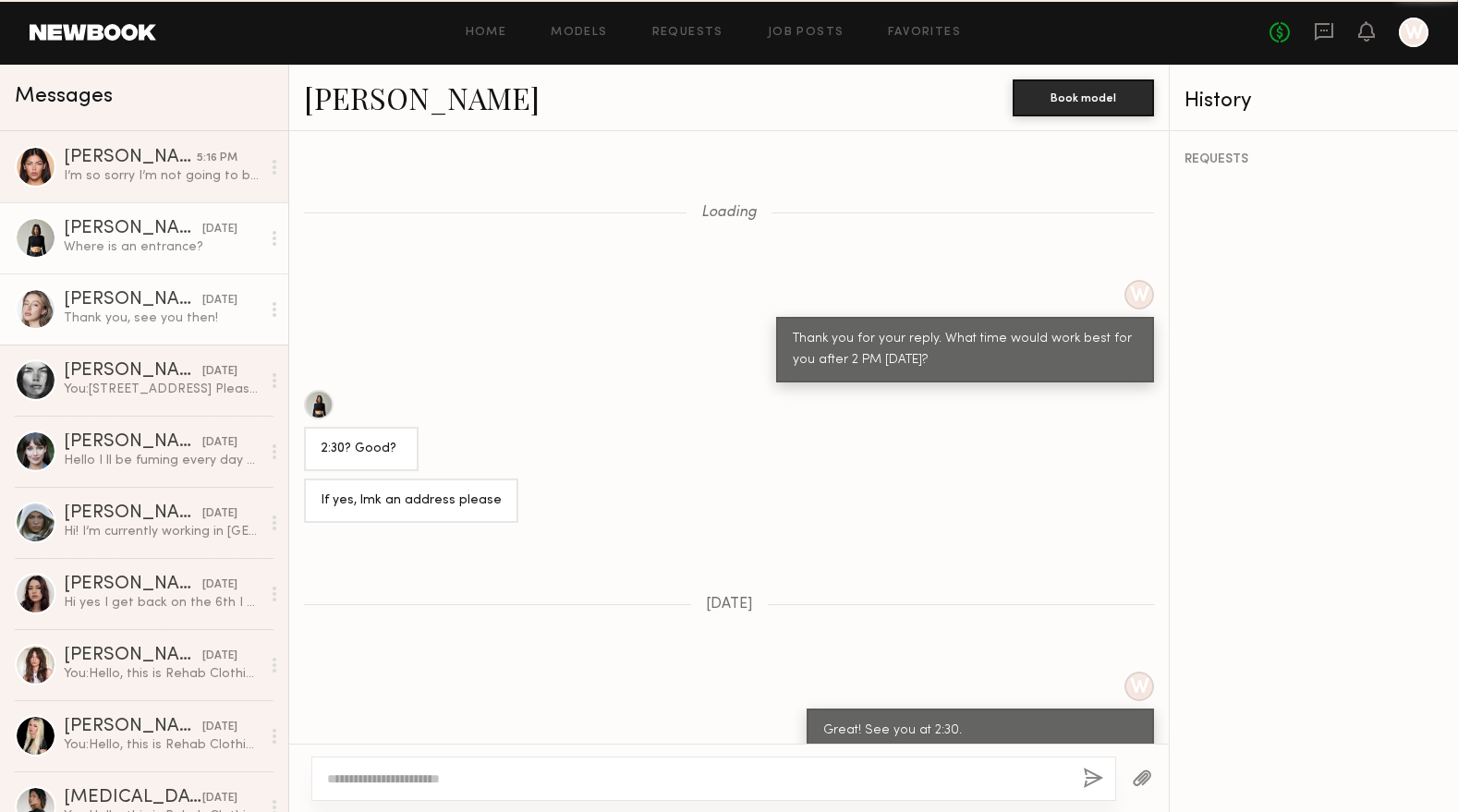
scroll to position [981, 0]
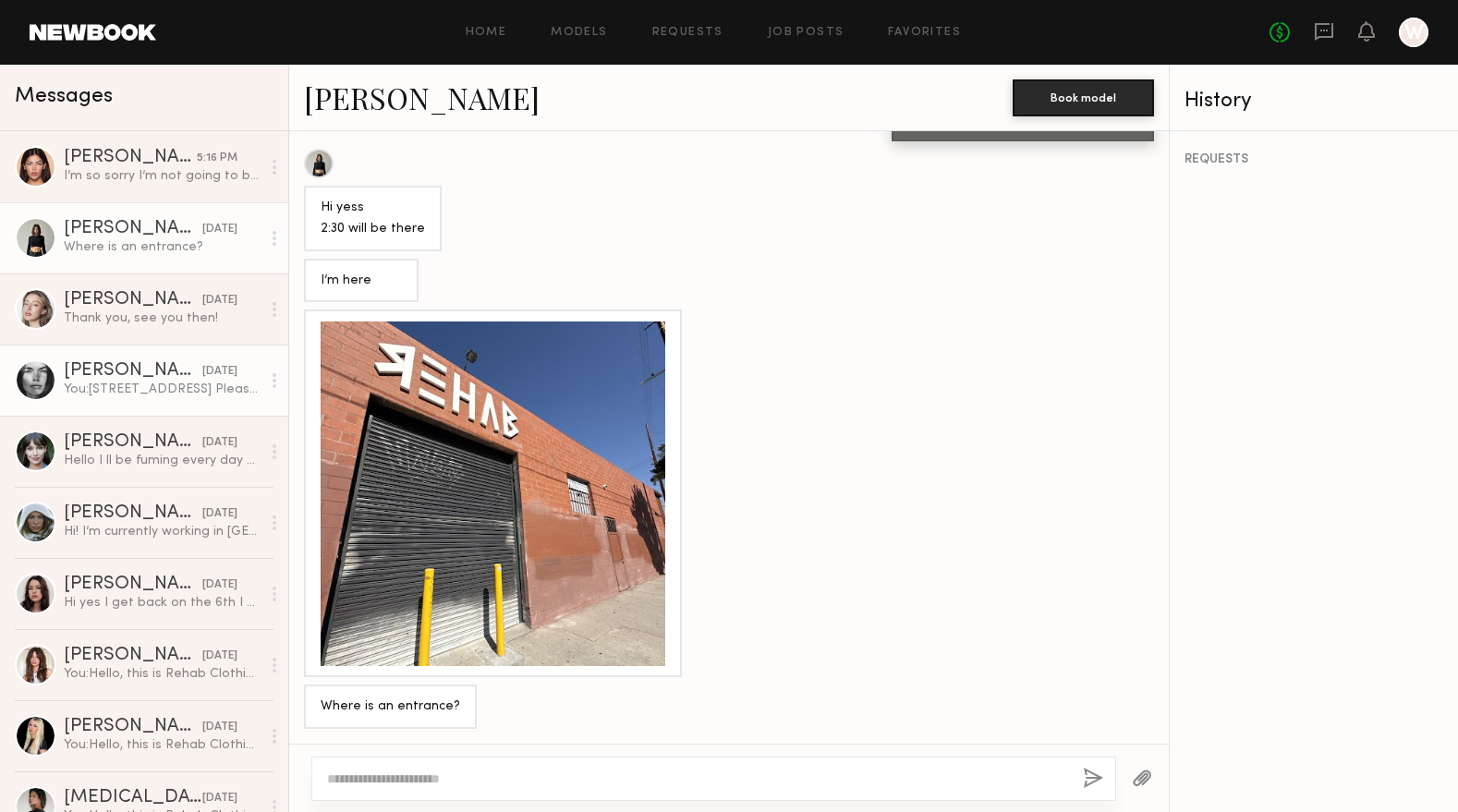
click at [132, 408] on link "Aarika W. yesterday You: 939 stanford ave, Los angeles, CA 90021 Please let me …" at bounding box center [144, 379] width 288 height 71
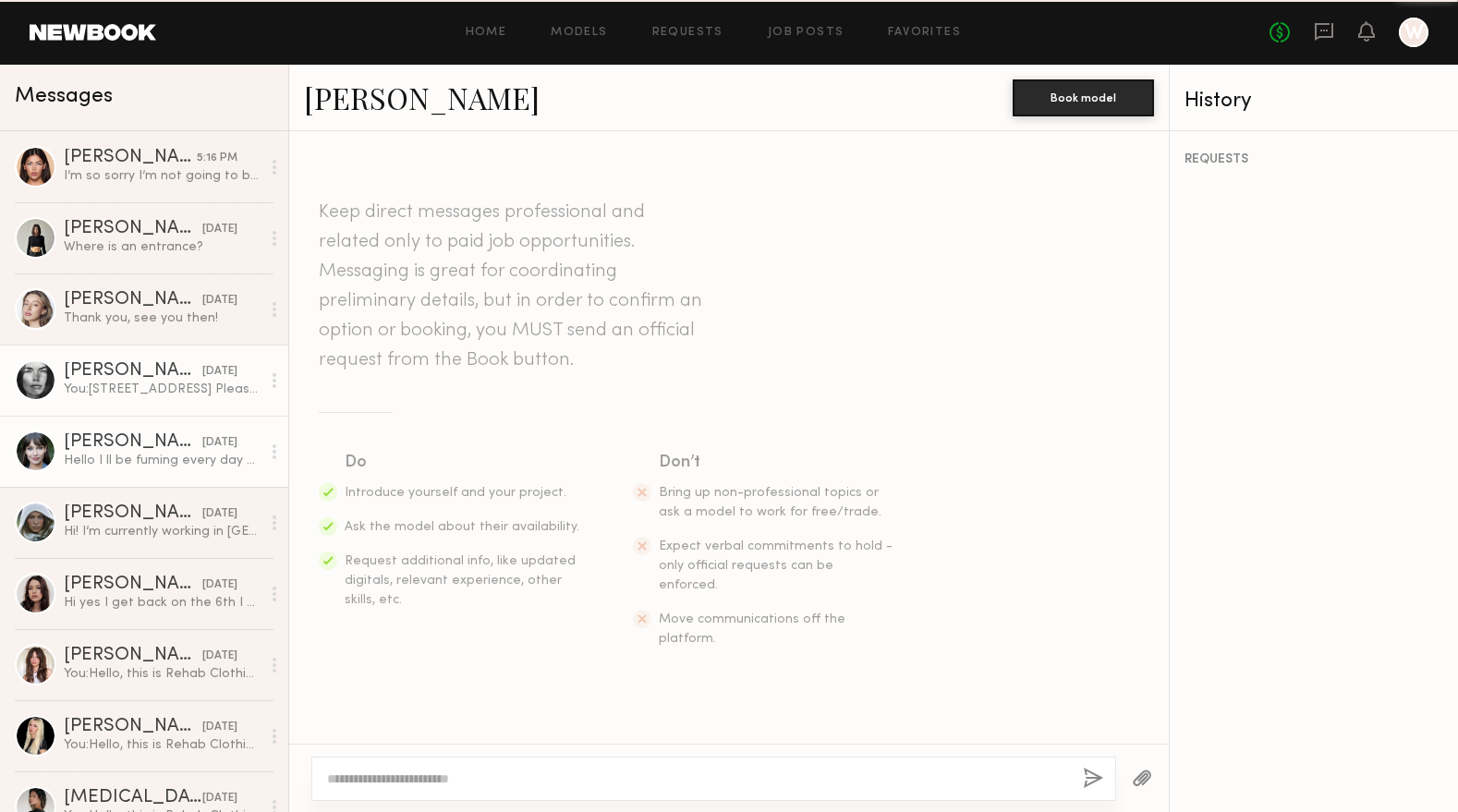
scroll to position [874, 0]
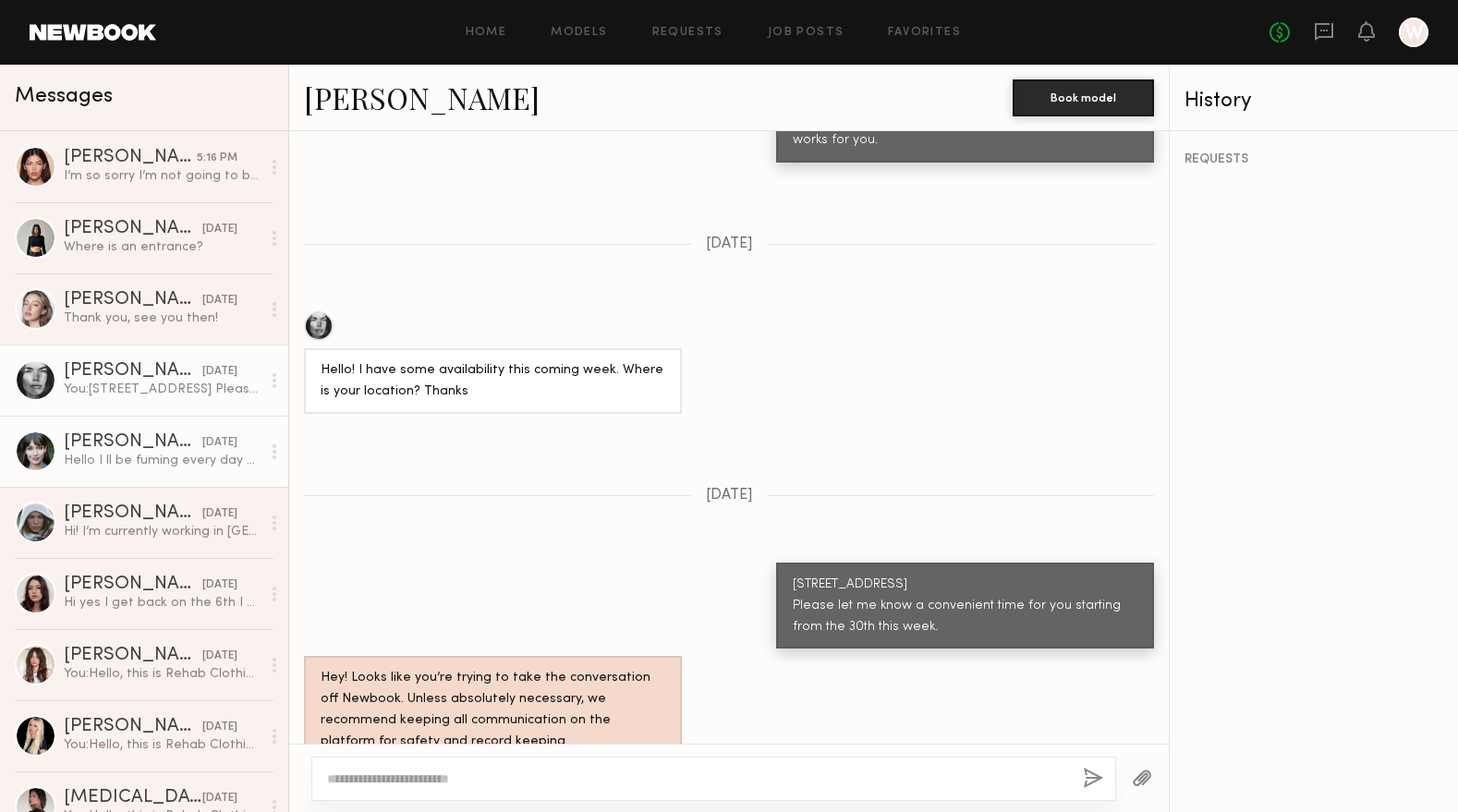
click at [130, 452] on div "Natalia K." at bounding box center [133, 442] width 139 height 19
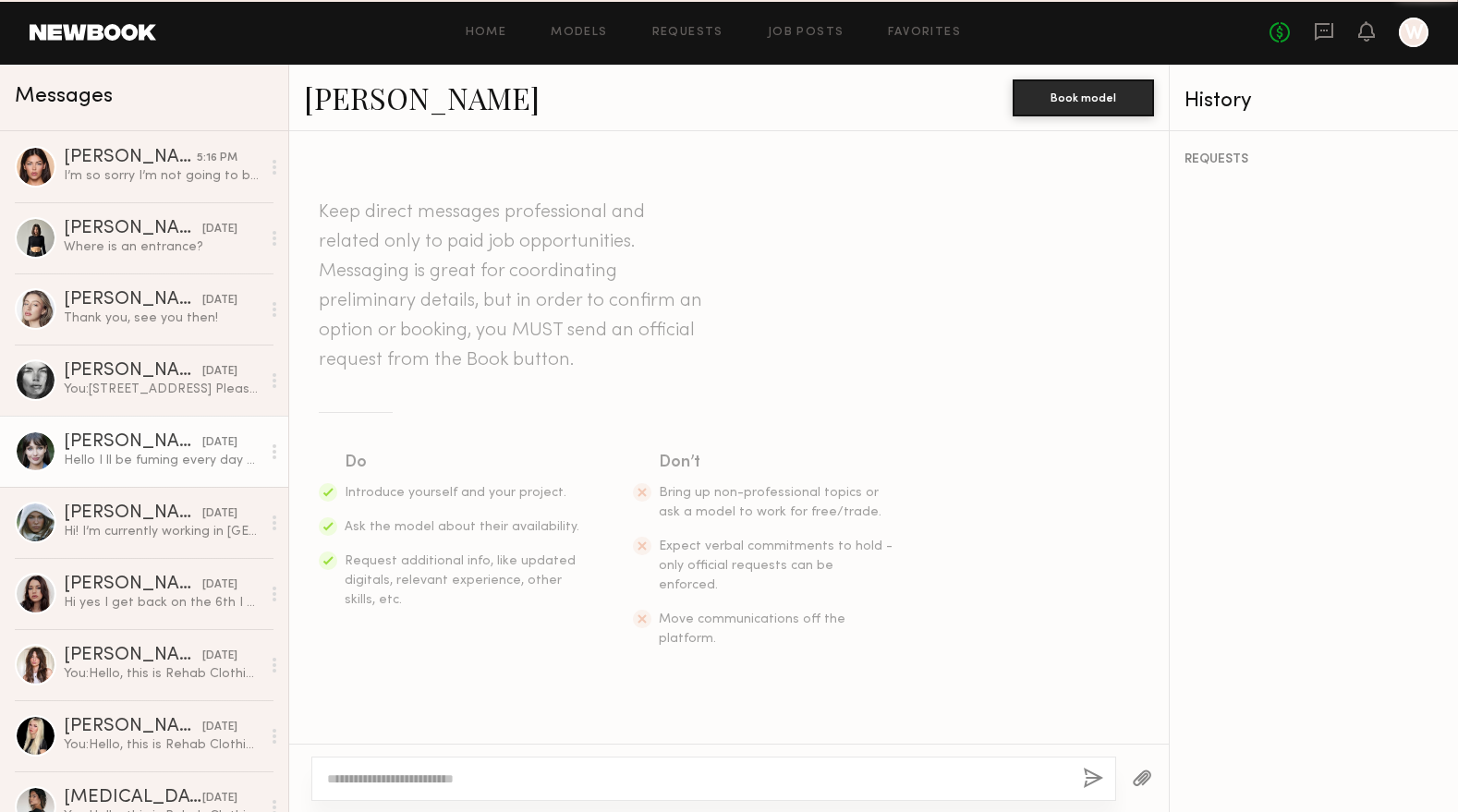
scroll to position [890, 0]
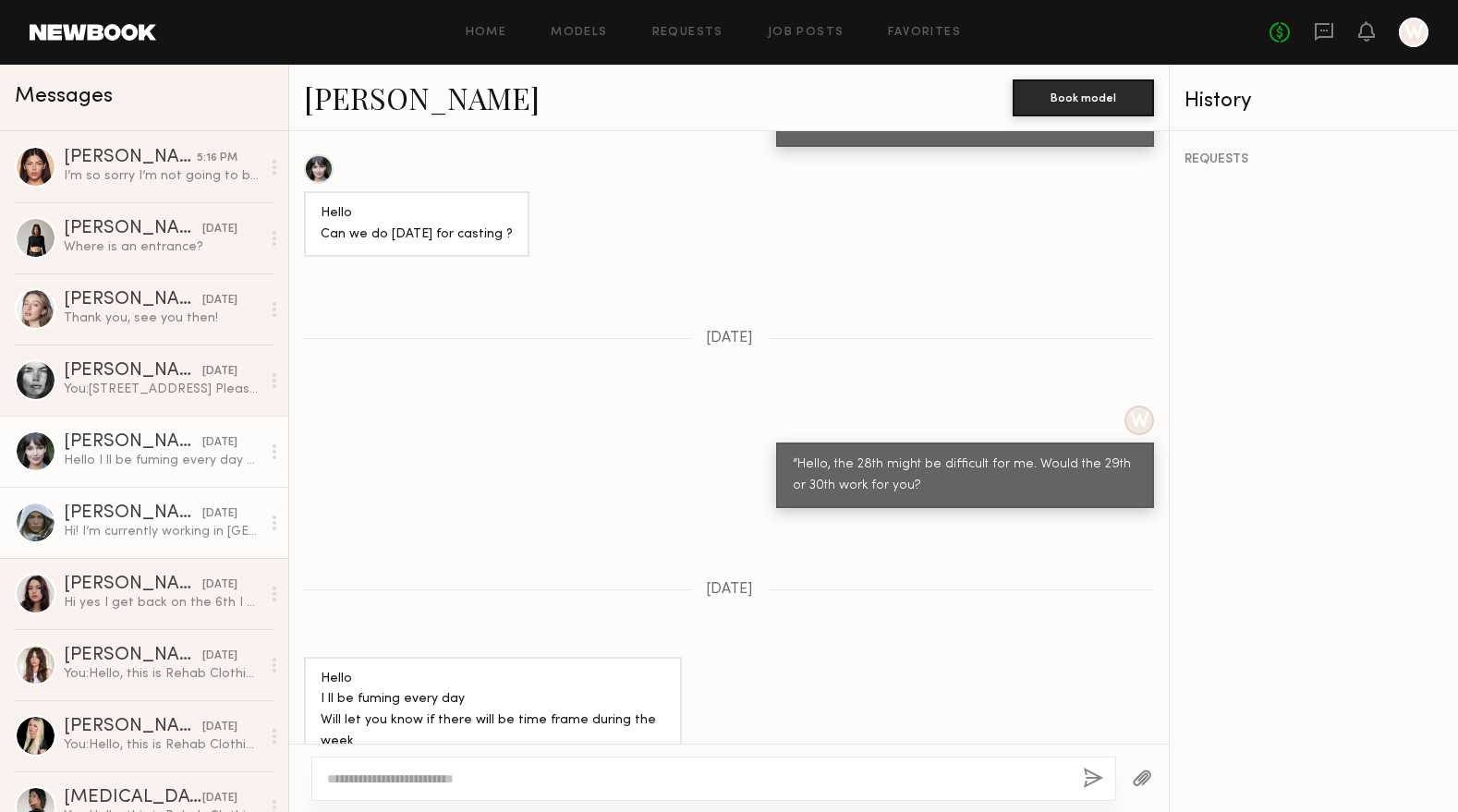
click at [130, 548] on link "Mallory P. 09/27/2025 Hi! I’m currently working in Europe for the next two week…" at bounding box center [144, 522] width 288 height 71
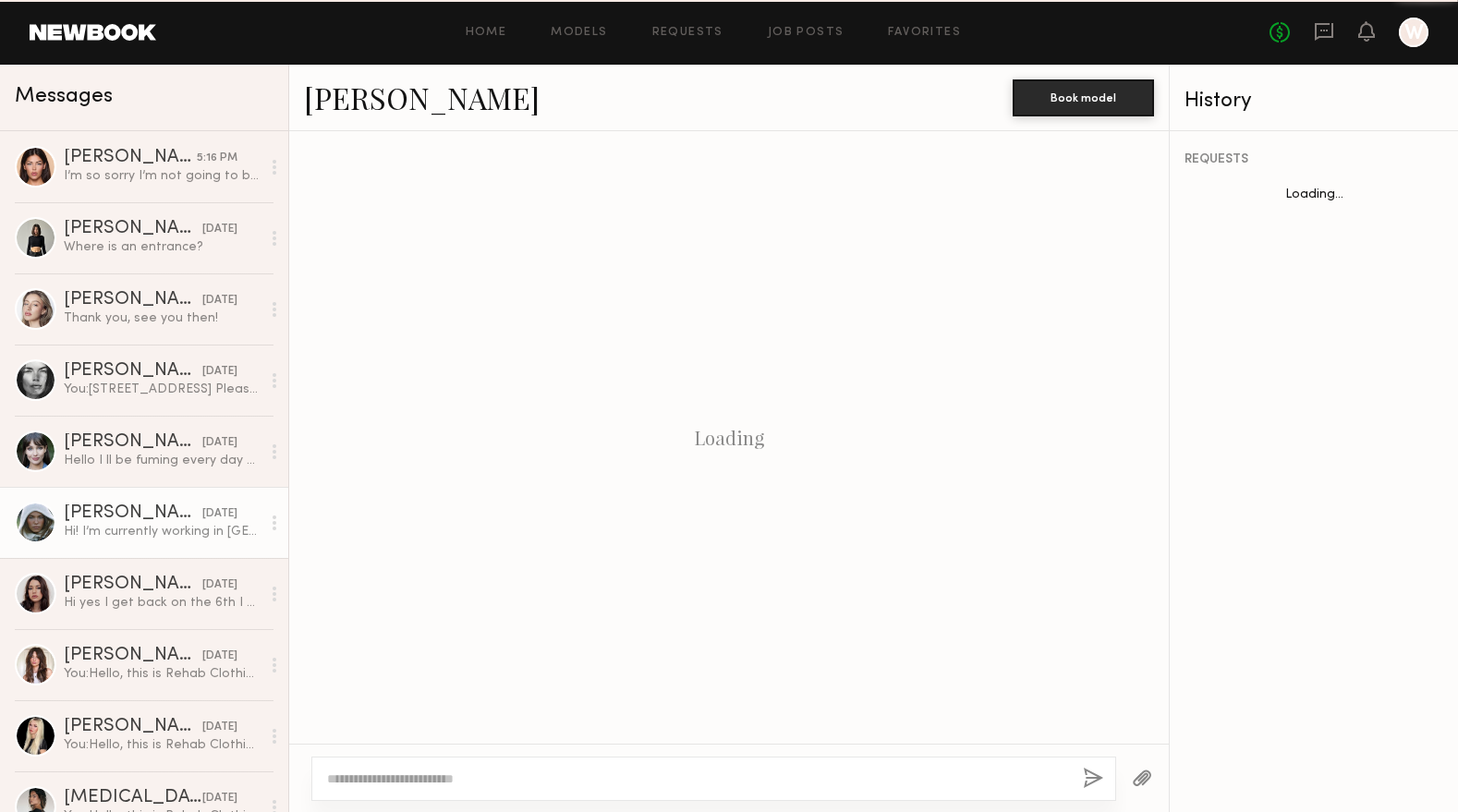
scroll to position [484, 0]
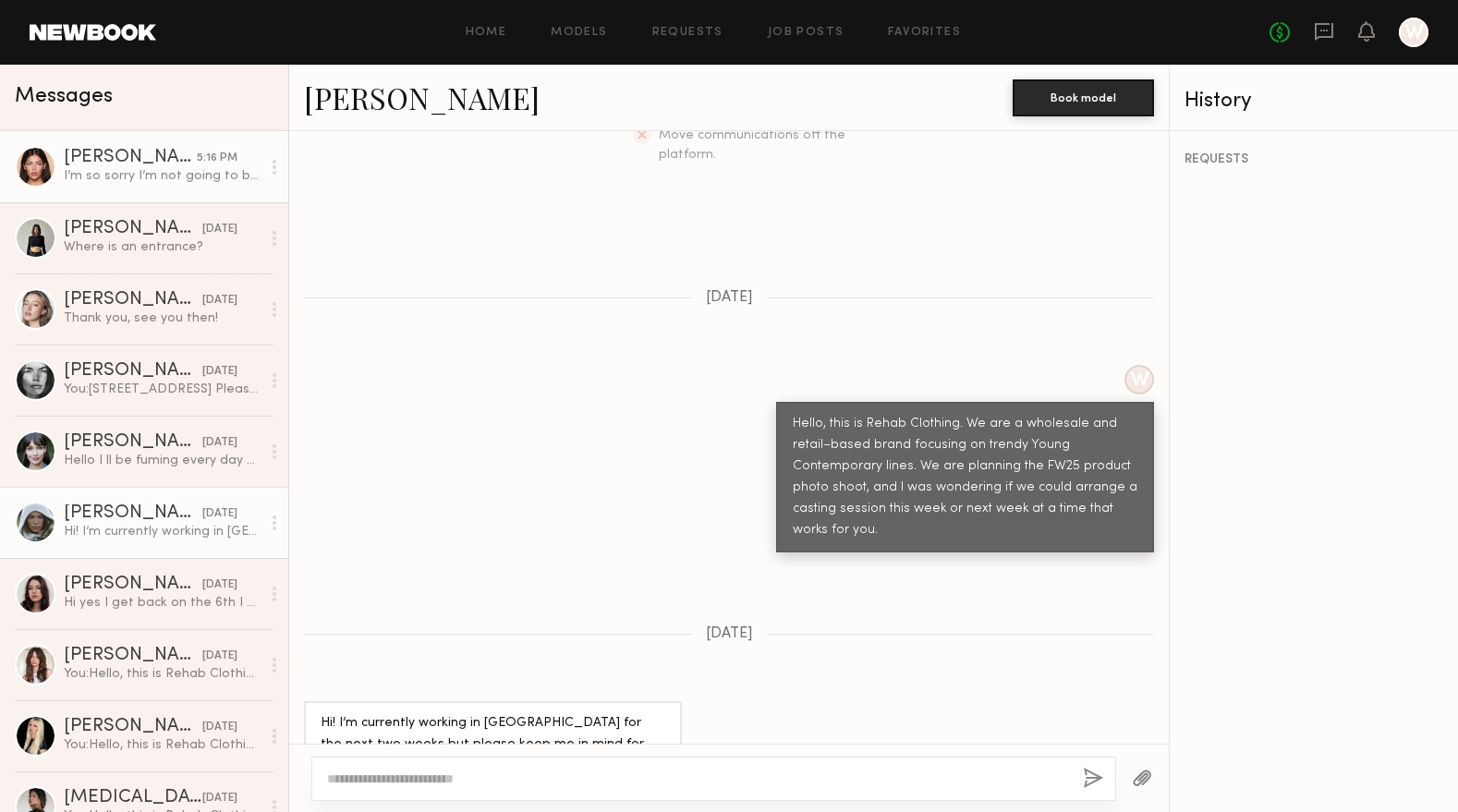
click at [136, 165] on div "Autumn J." at bounding box center [130, 158] width 133 height 19
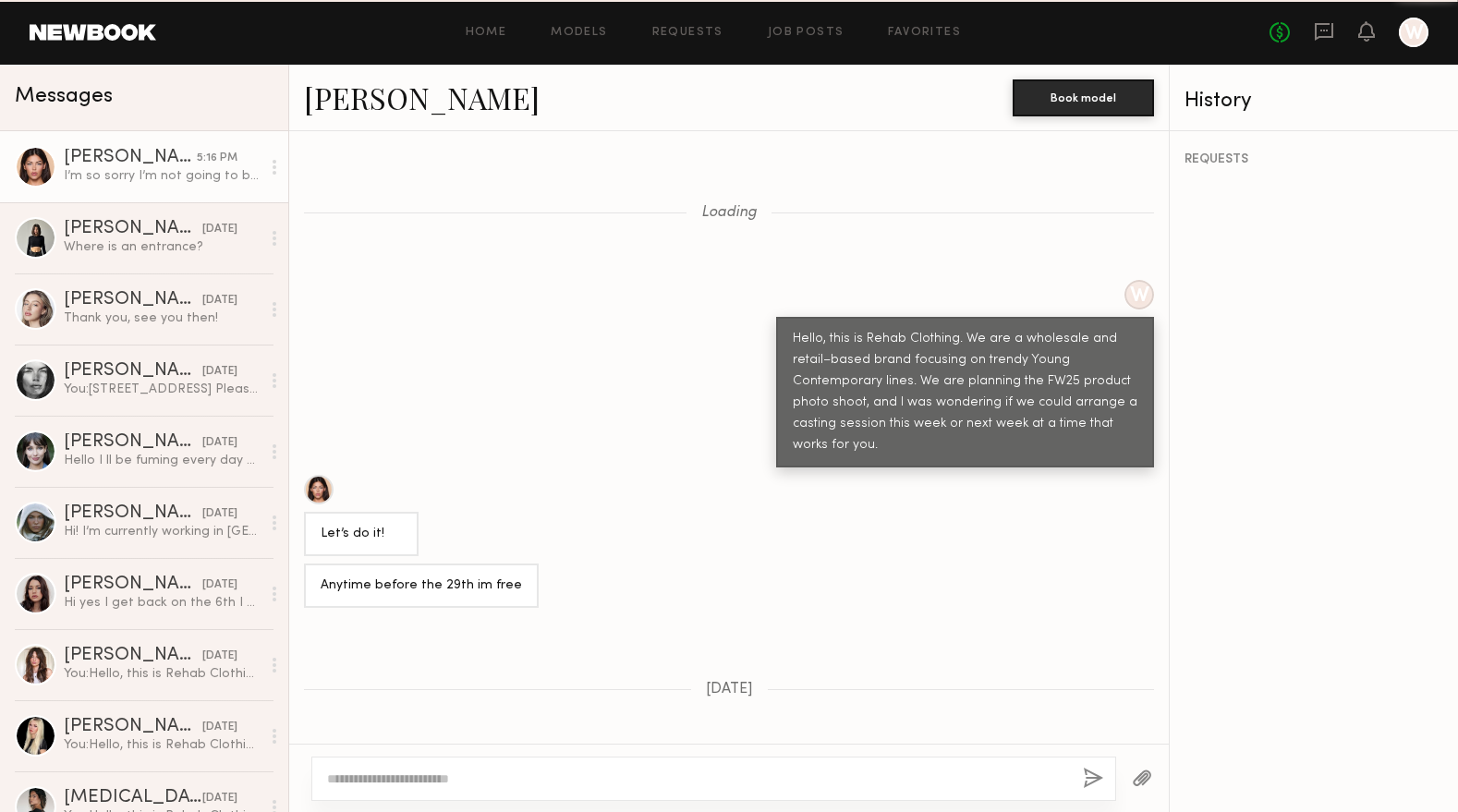
scroll to position [1157, 0]
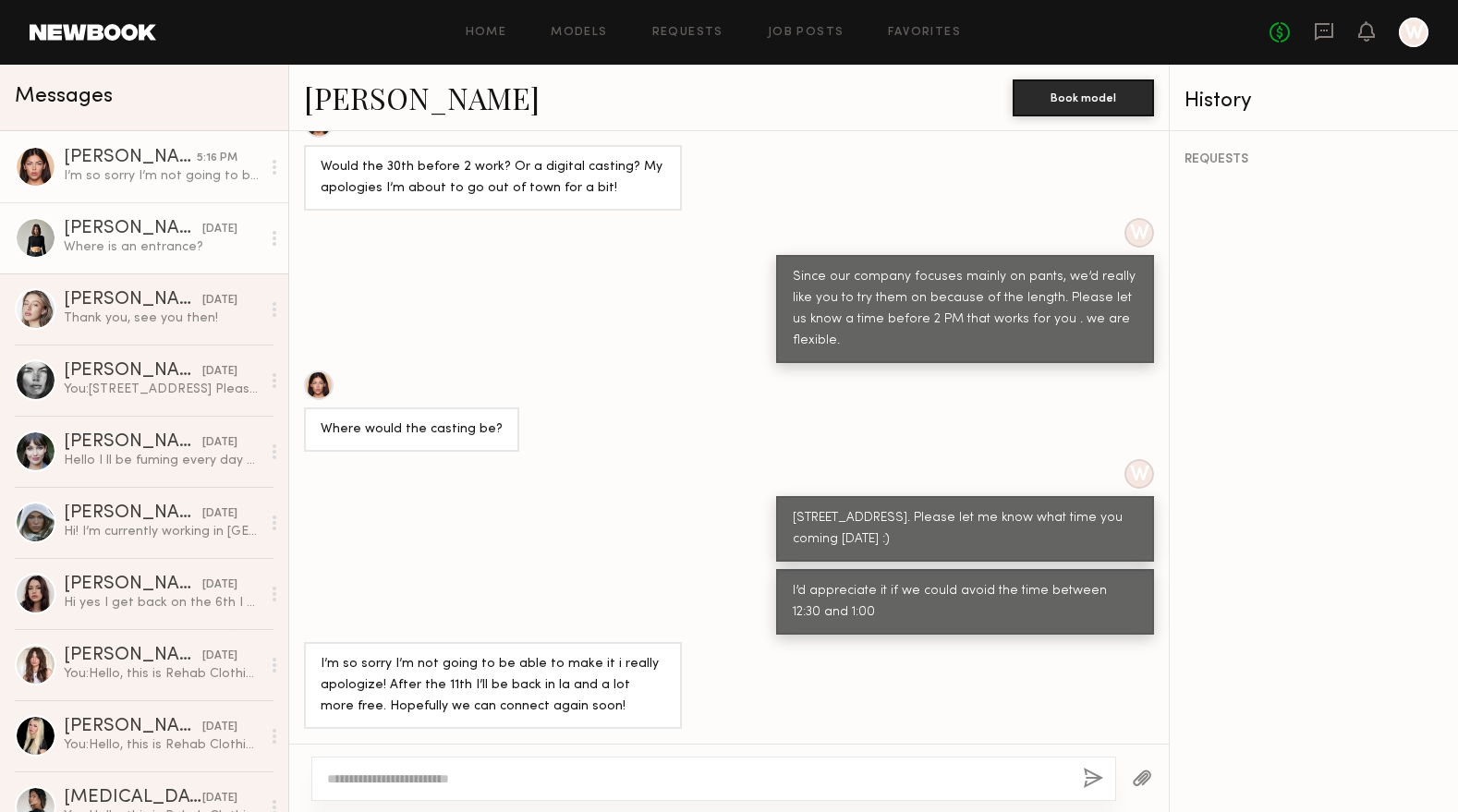
click at [111, 251] on div "Where is an entrance?" at bounding box center [162, 247] width 197 height 18
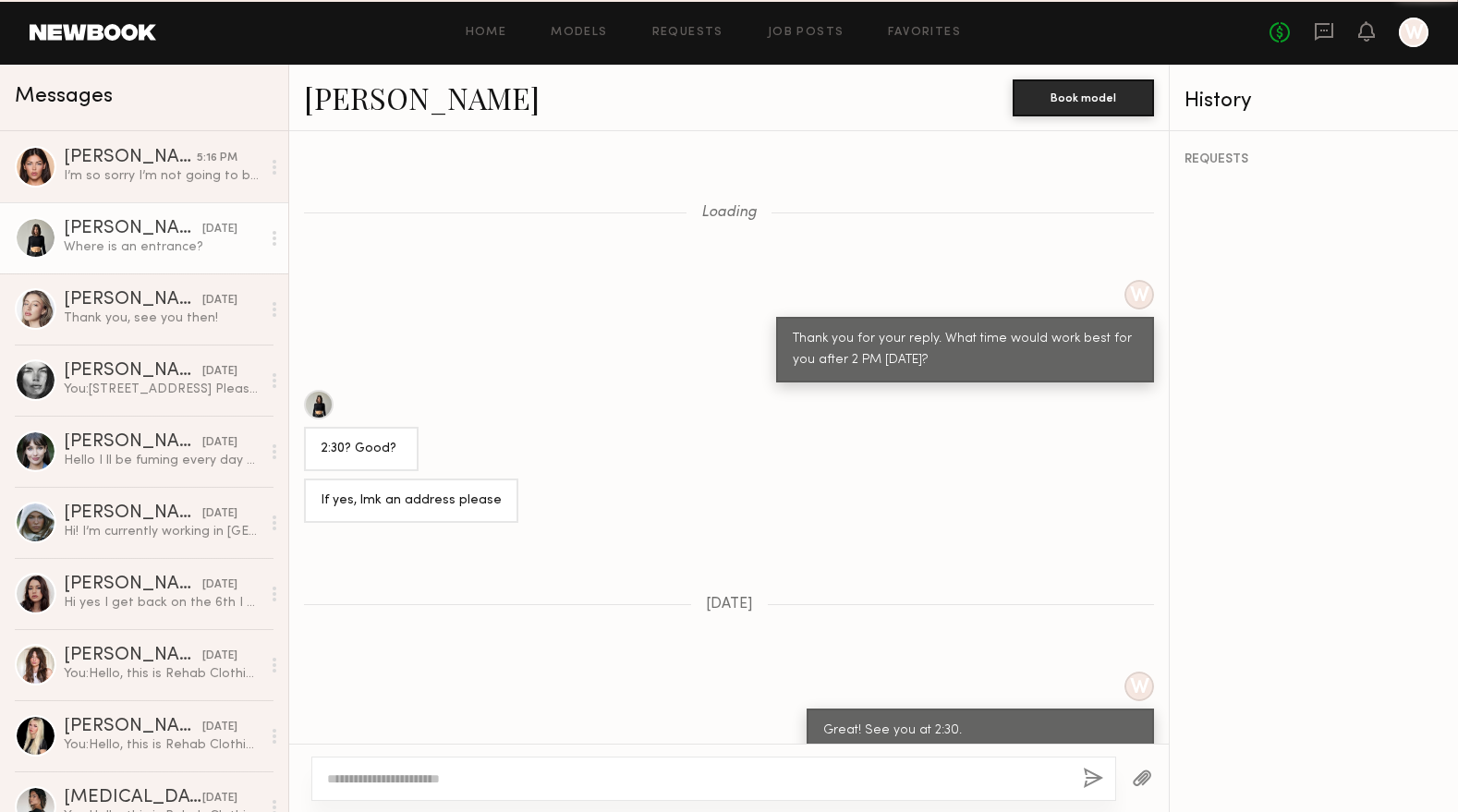
scroll to position [981, 0]
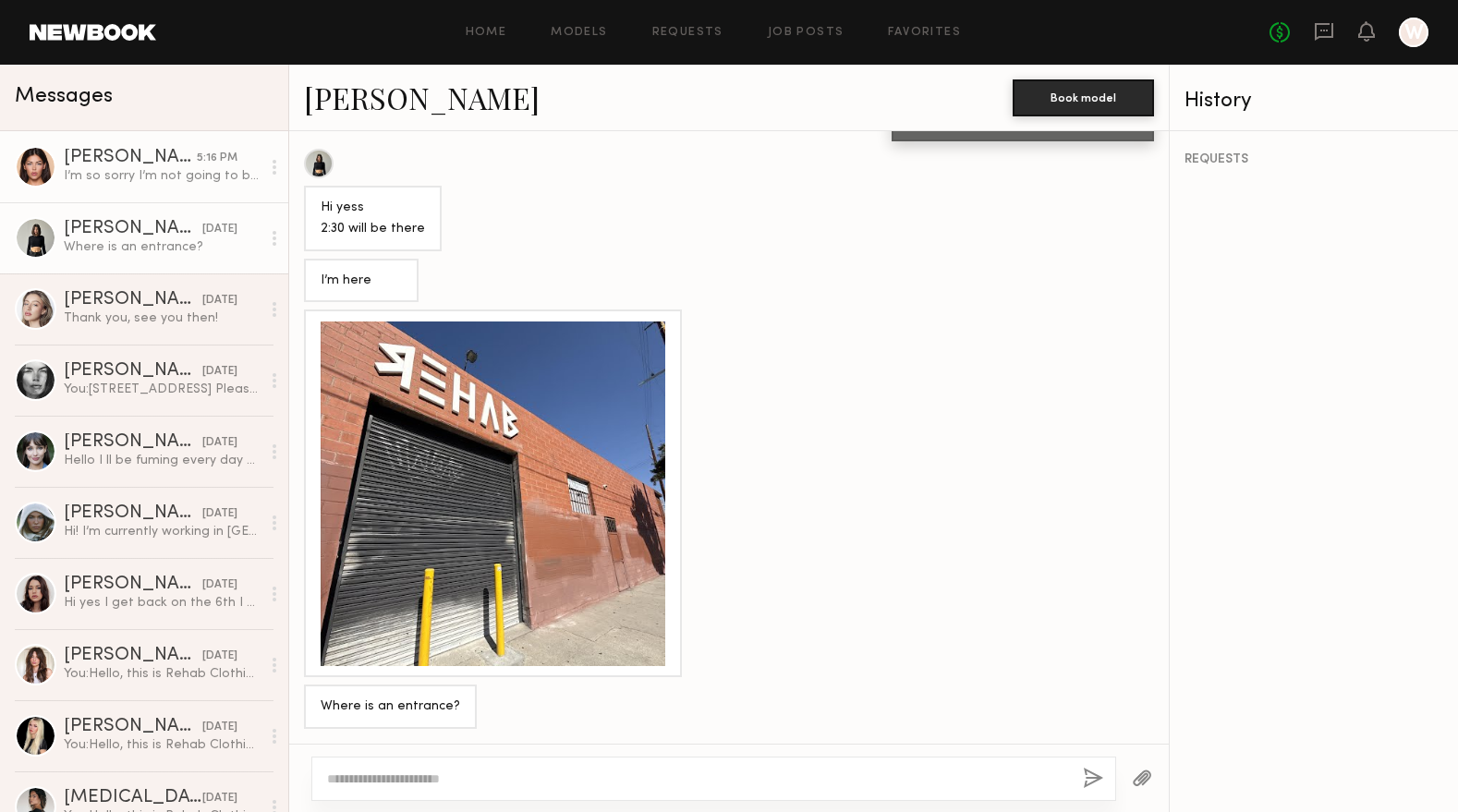
click at [118, 161] on div "Autumn J." at bounding box center [130, 158] width 133 height 19
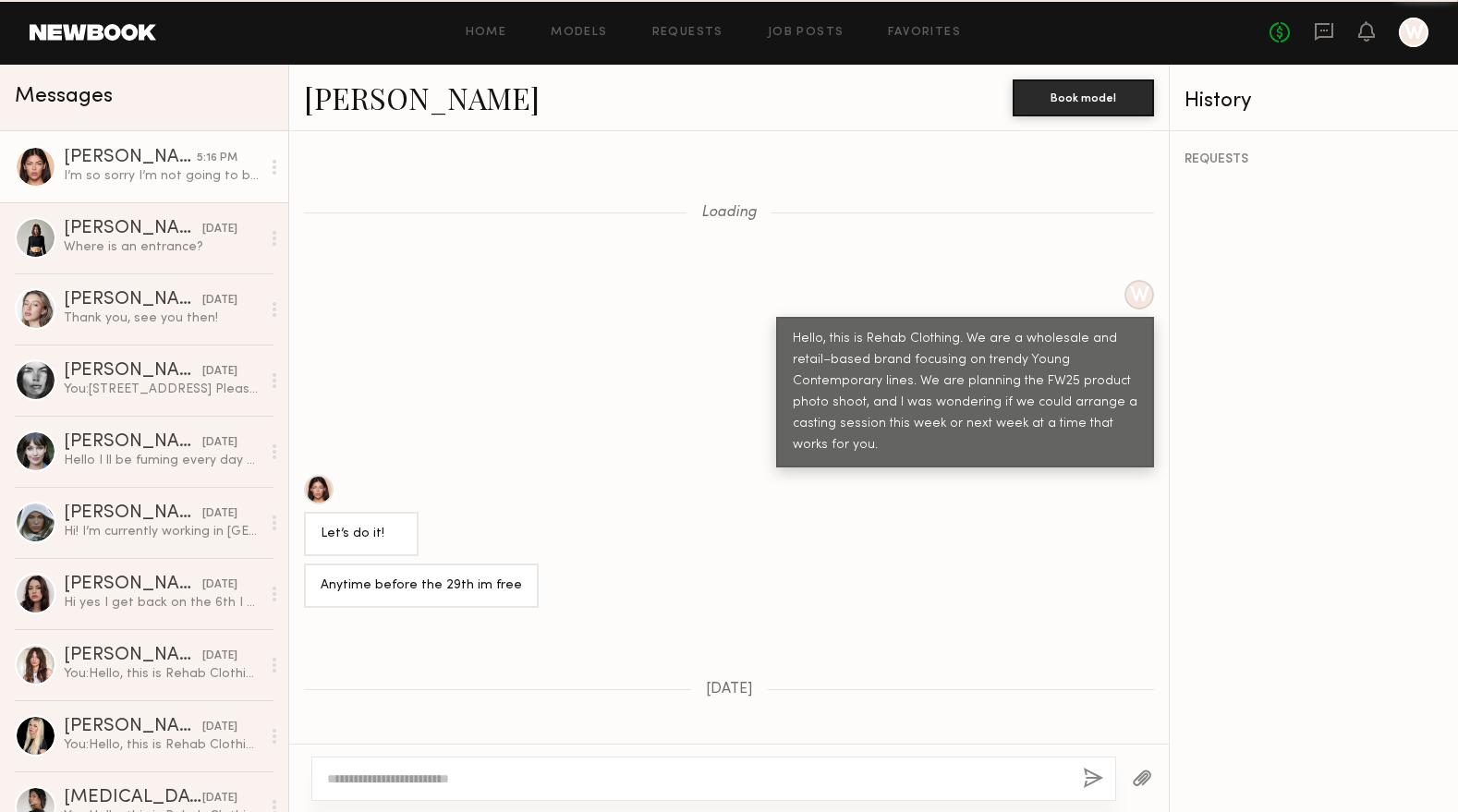
scroll to position [1157, 0]
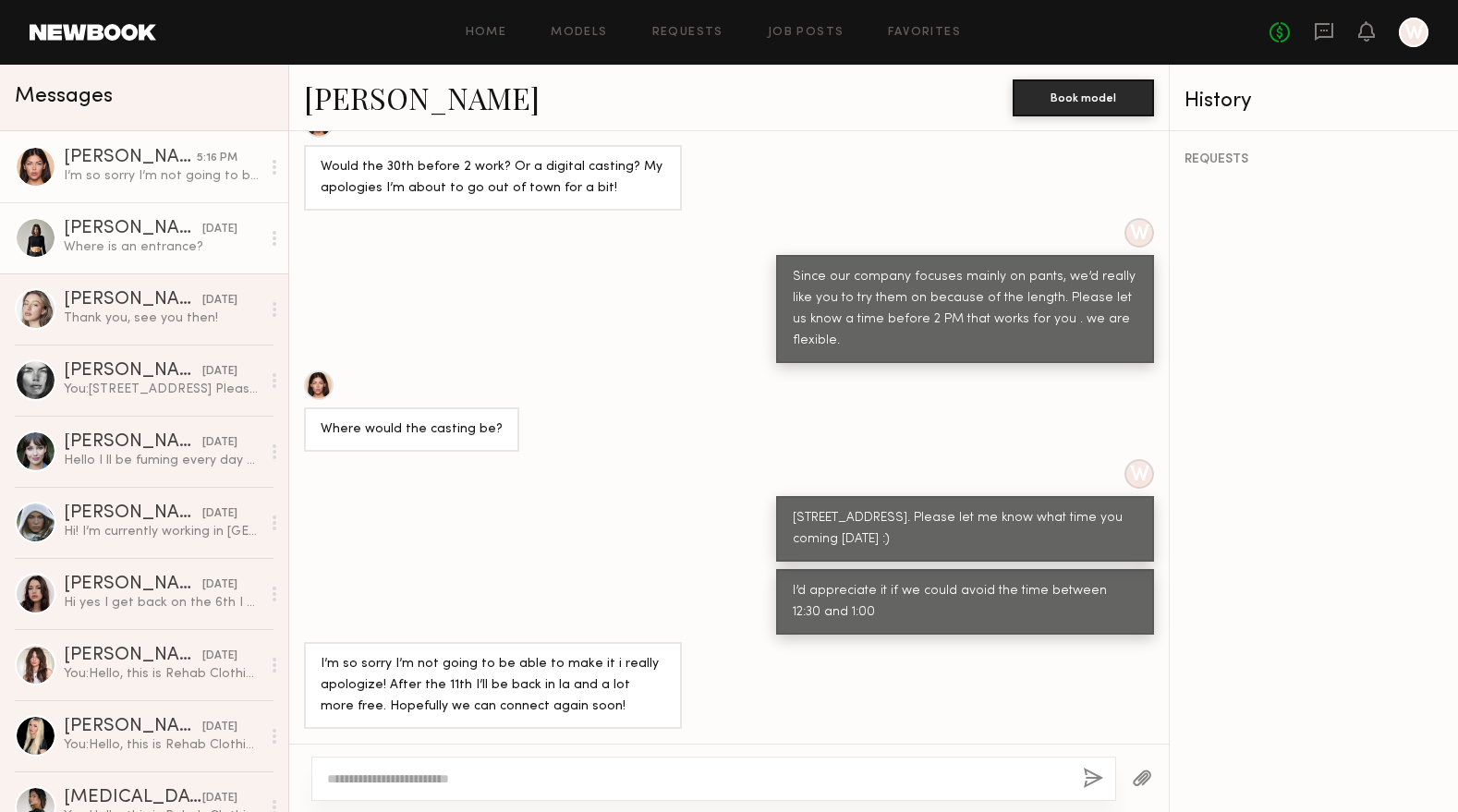
click at [145, 237] on div "Kate A." at bounding box center [133, 228] width 139 height 19
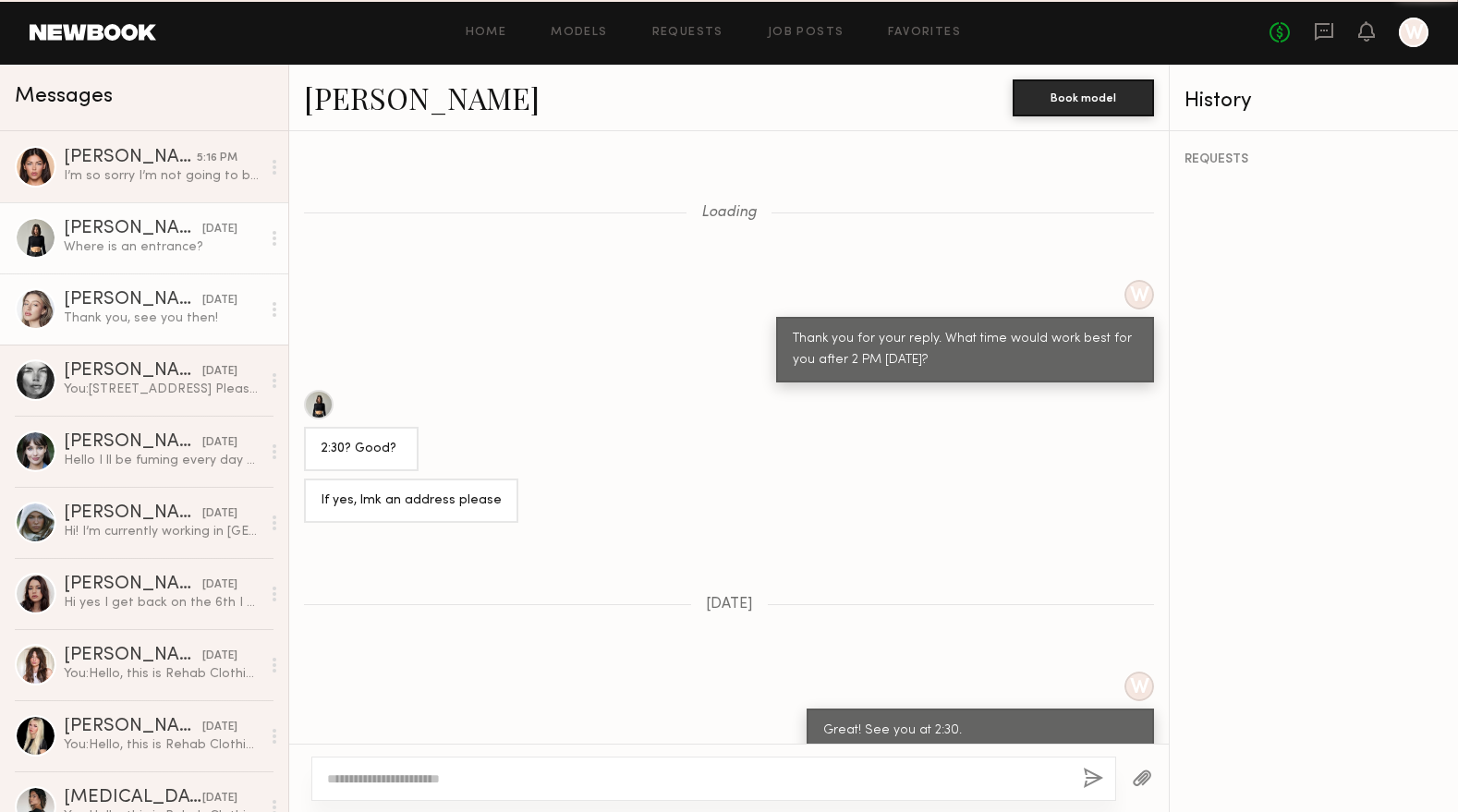
scroll to position [981, 0]
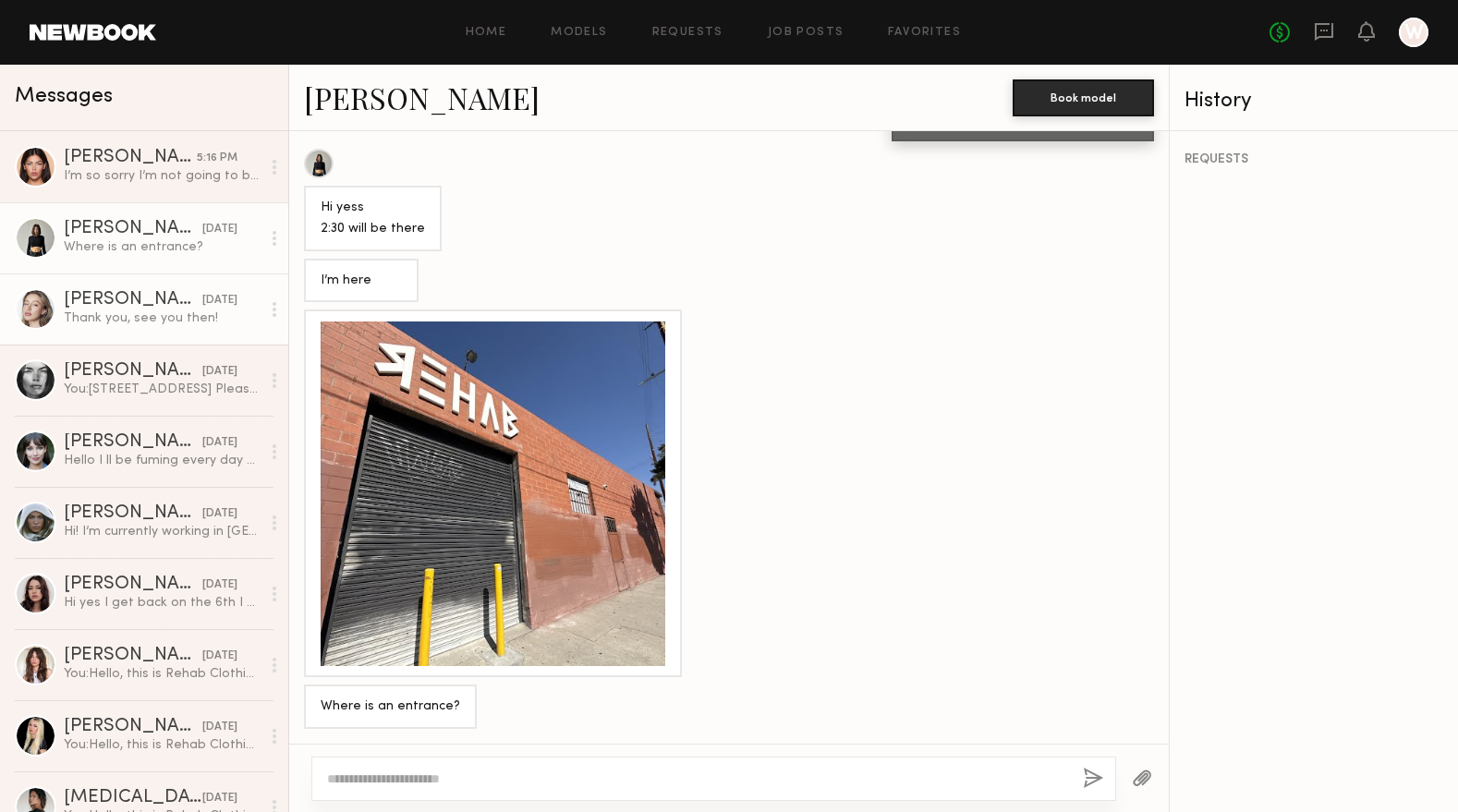
click at [138, 305] on div "Logan R." at bounding box center [133, 300] width 139 height 19
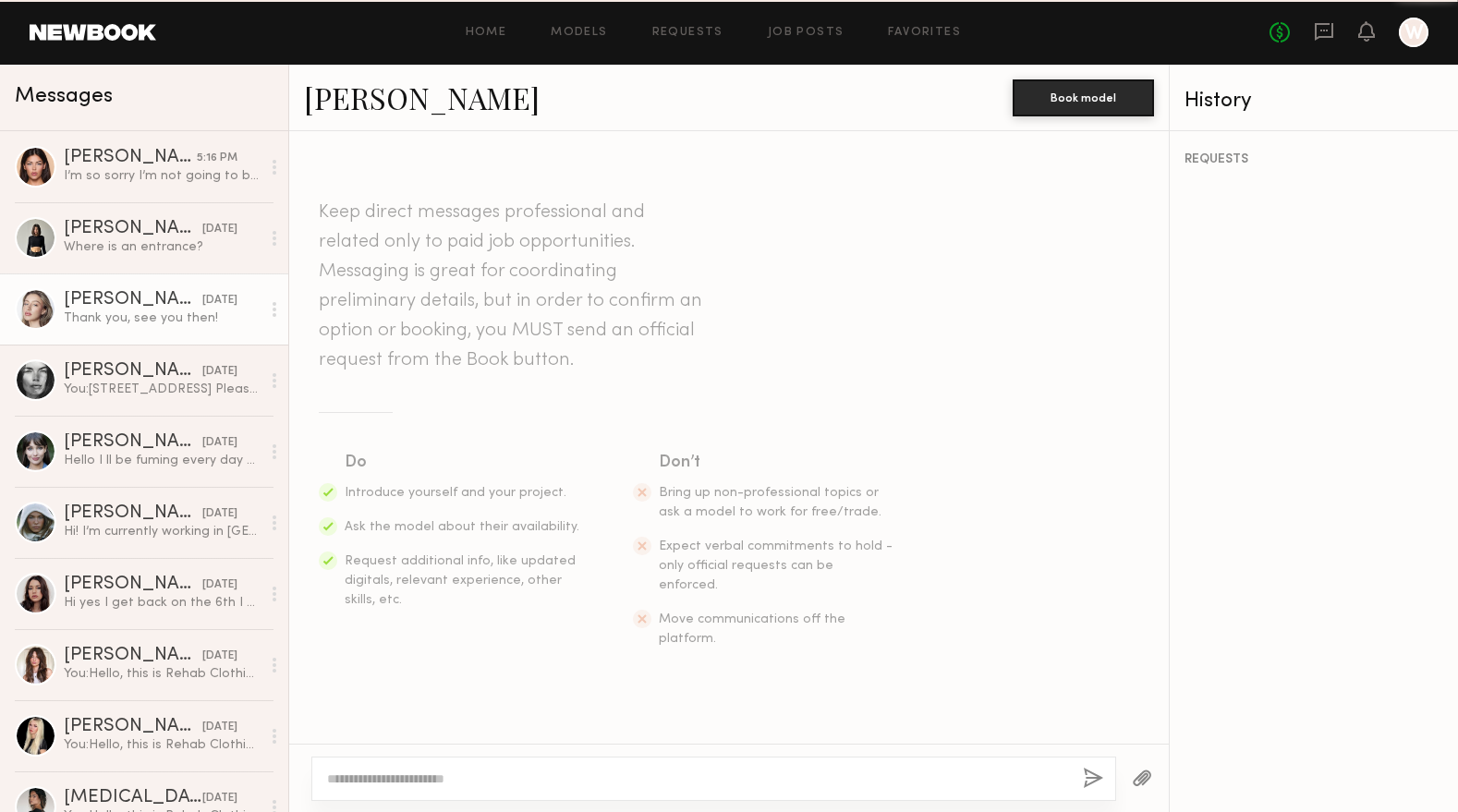
scroll to position [1140, 0]
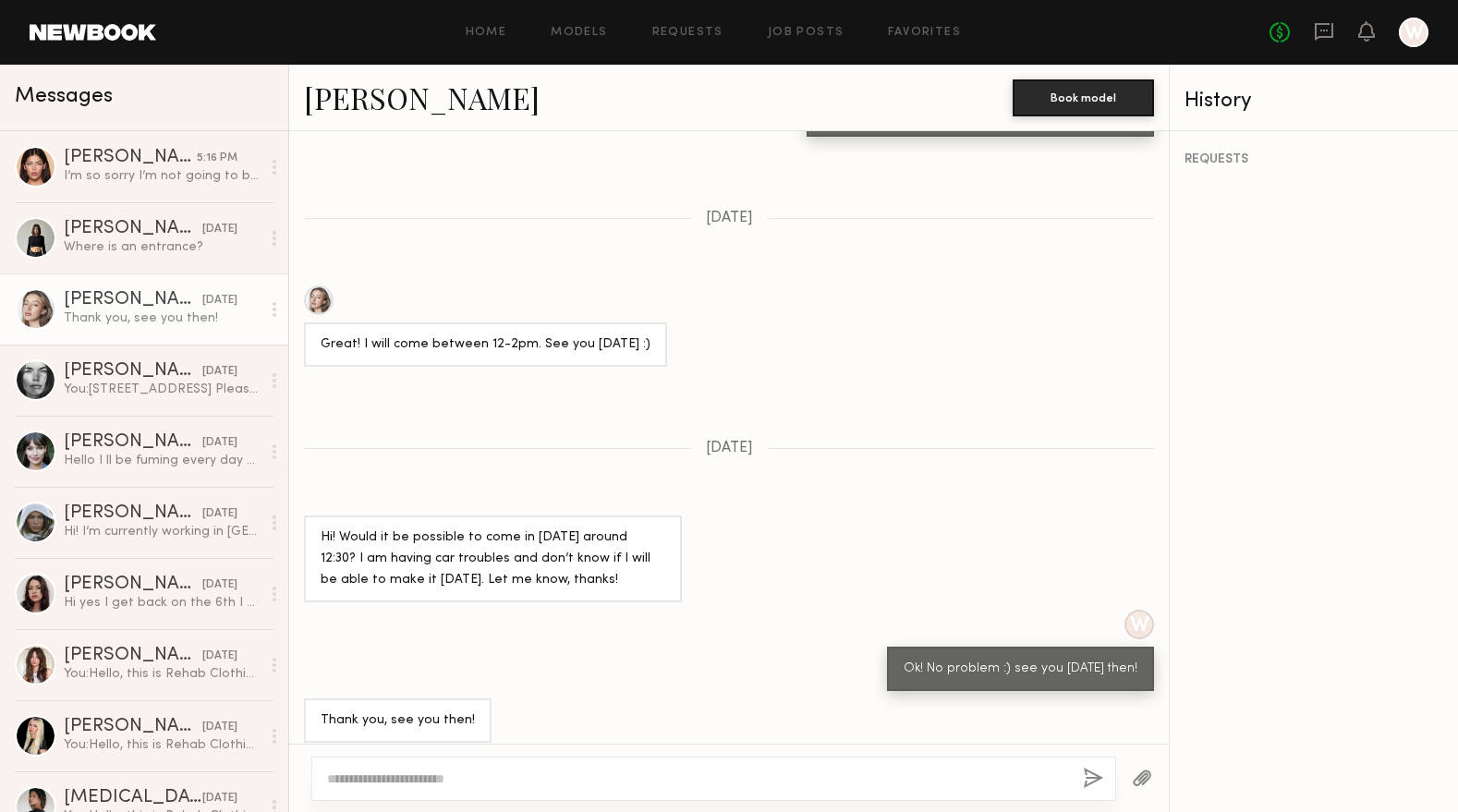
click at [362, 94] on link "Logan R." at bounding box center [422, 98] width 236 height 40
drag, startPoint x: 452, startPoint y: 471, endPoint x: 396, endPoint y: 400, distance: 90.4
click at [457, 471] on div "Keep direct messages professional and related only to paid job opportunities. M…" at bounding box center [729, 437] width 879 height 612
click at [378, 111] on link "Logan R." at bounding box center [422, 98] width 236 height 40
